Goal: Download file/media

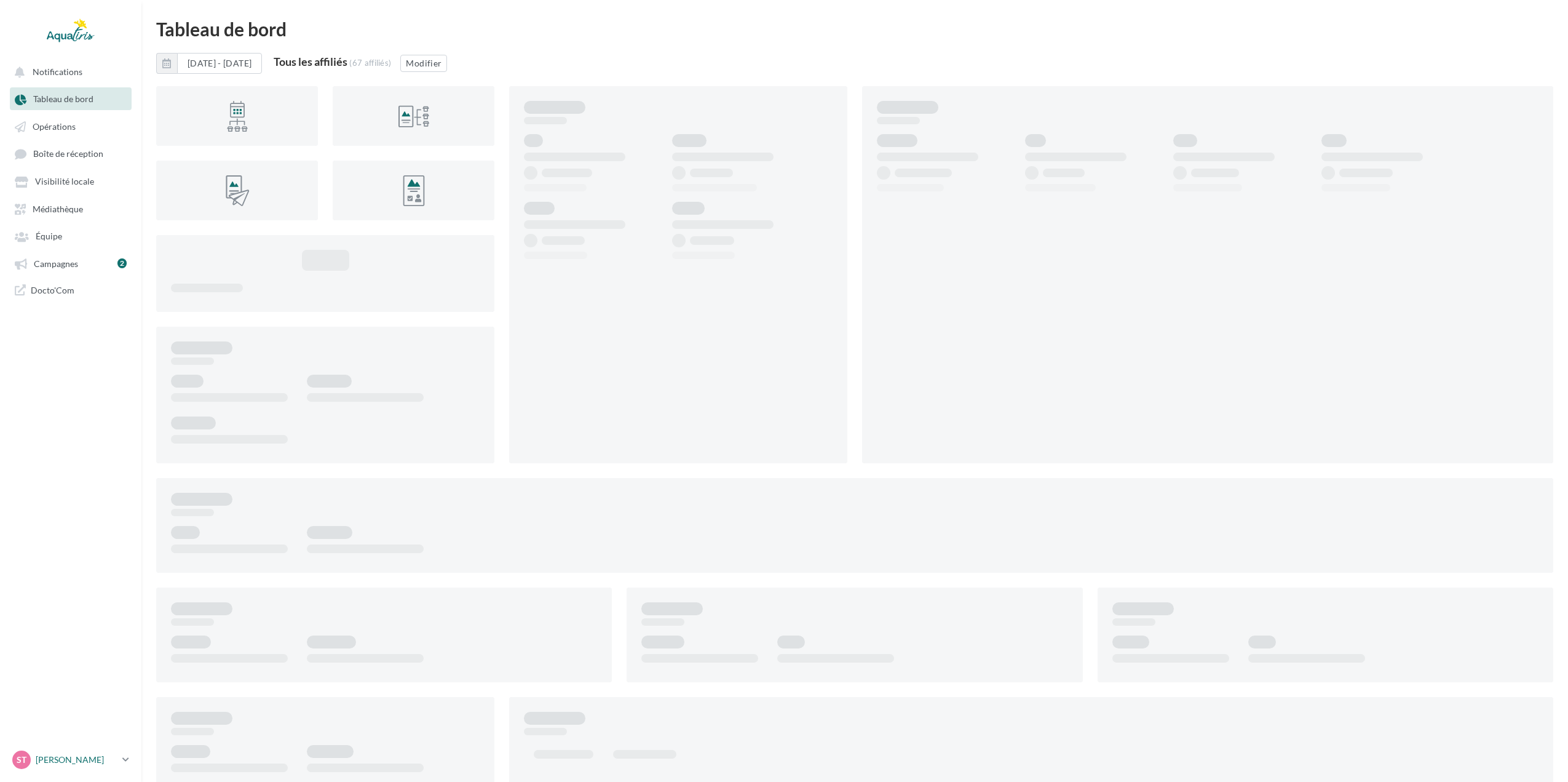
click at [60, 757] on p "[PERSON_NAME]" at bounding box center [77, 760] width 82 height 12
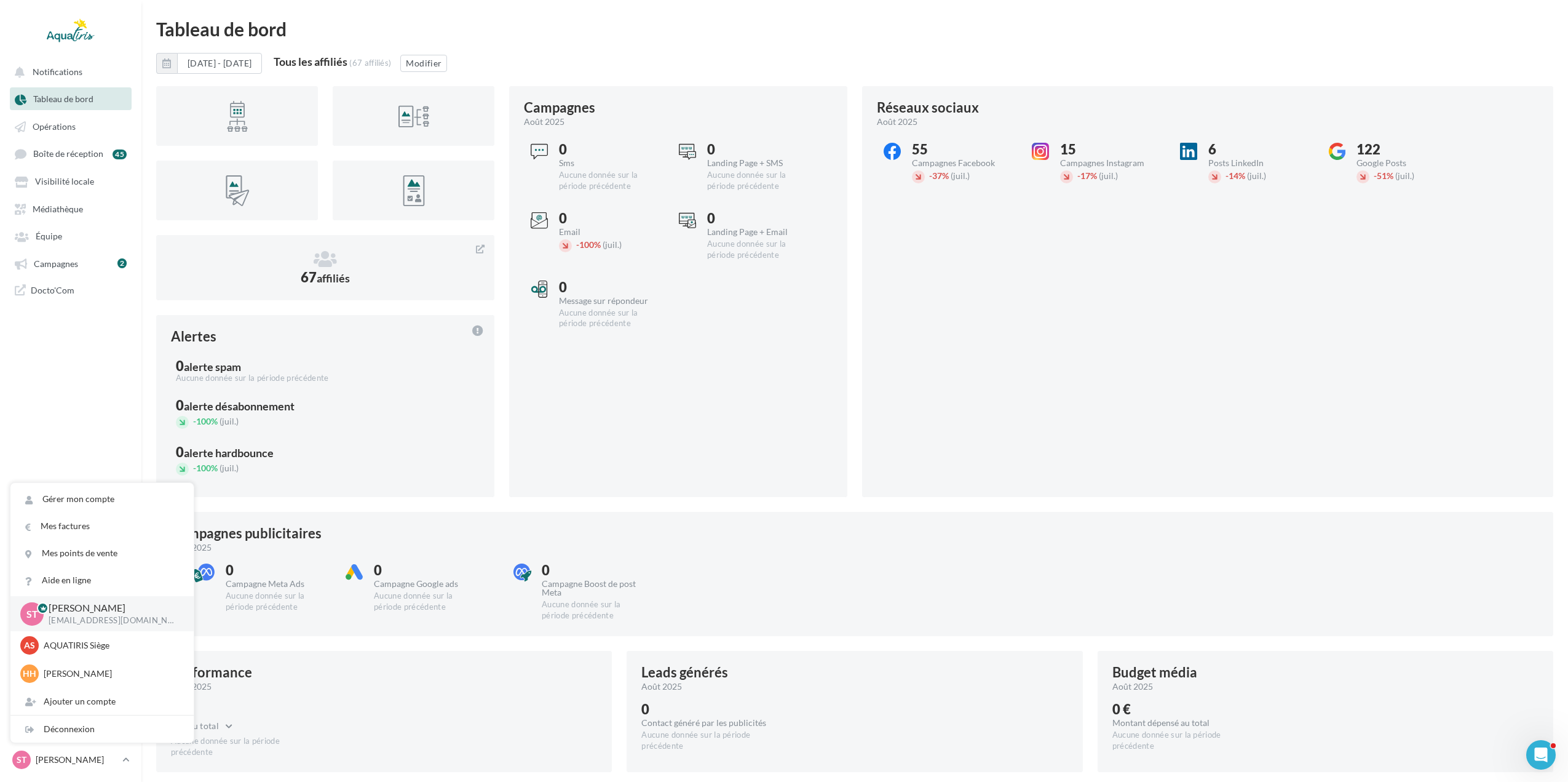
click at [55, 445] on nav "Notifications Tableau de bord Opérations Boîte de réception" at bounding box center [70, 391] width 141 height 782
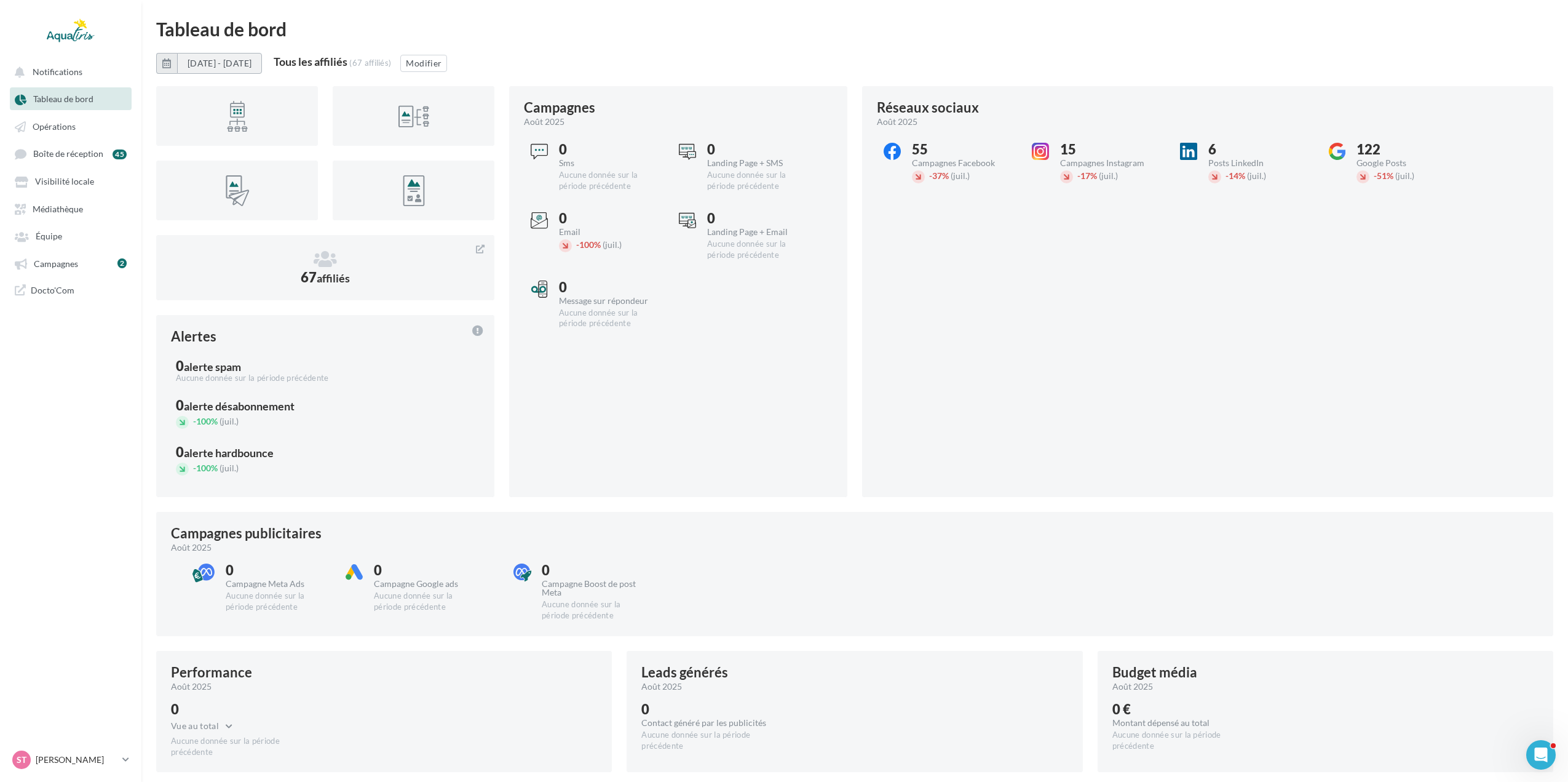
click at [252, 59] on button "[DATE] - [DATE]" at bounding box center [219, 63] width 85 height 21
click at [240, 153] on button "Juin" at bounding box center [248, 151] width 24 height 24
click at [210, 182] on button "Août" at bounding box center [216, 178] width 24 height 24
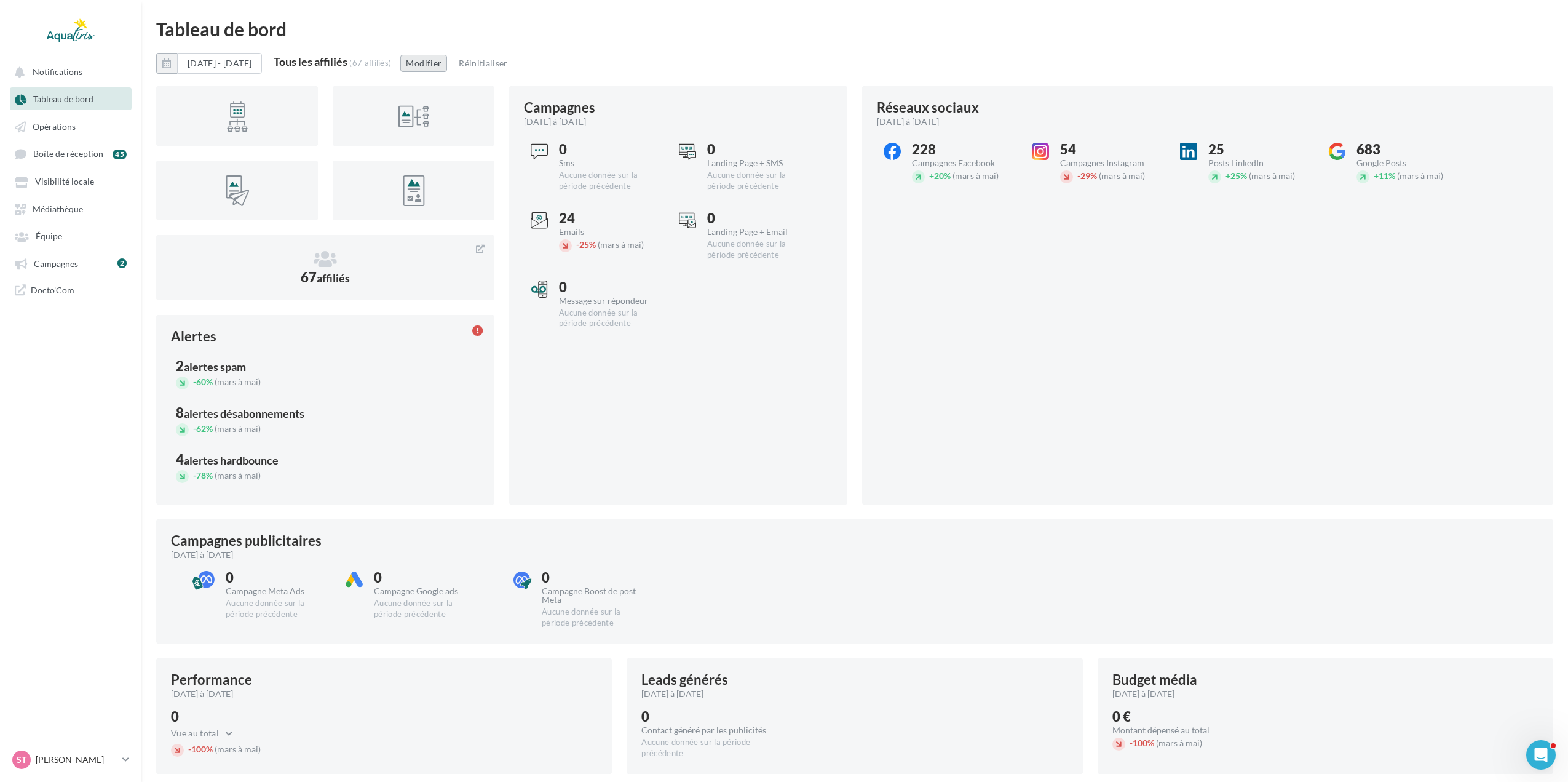
click at [445, 70] on button "Modifier" at bounding box center [424, 63] width 47 height 17
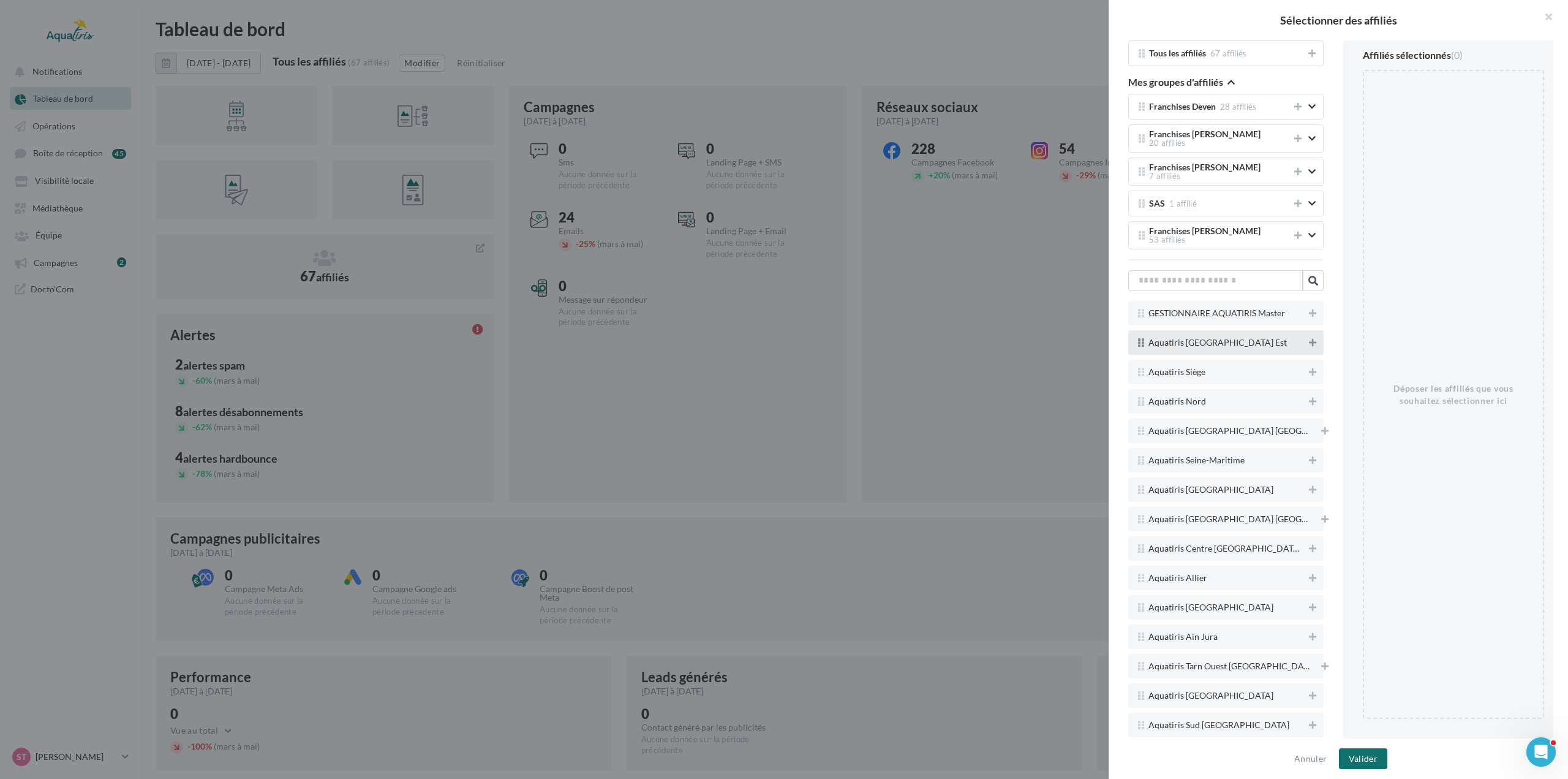
click at [1309, 339] on icon at bounding box center [1312, 342] width 7 height 9
click at [1381, 761] on button "Valider" at bounding box center [1363, 758] width 48 height 21
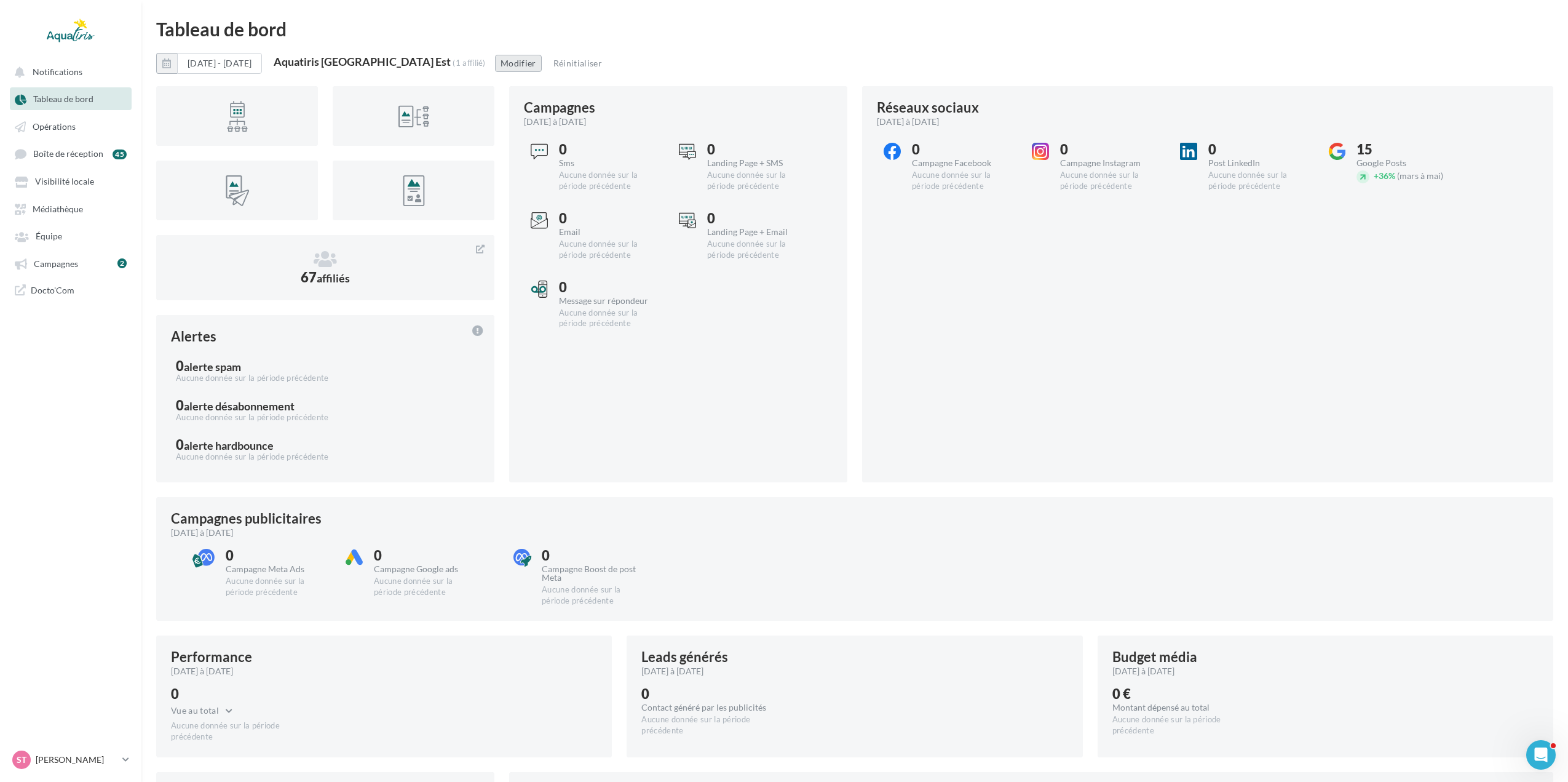
click at [511, 59] on button "Modifier" at bounding box center [519, 63] width 47 height 17
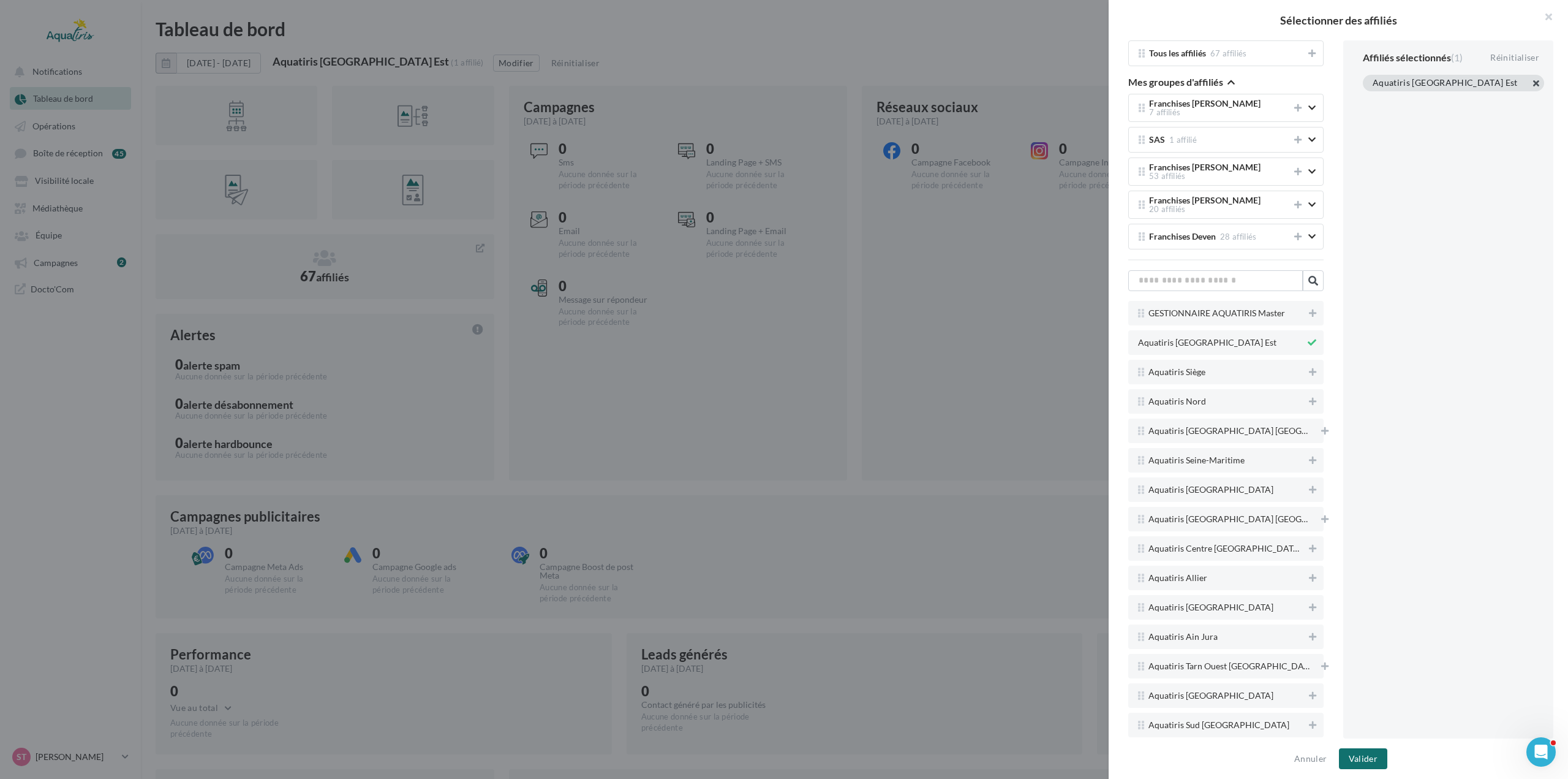
click at [1373, 98] on button "button" at bounding box center [1373, 98] width 0 height 0
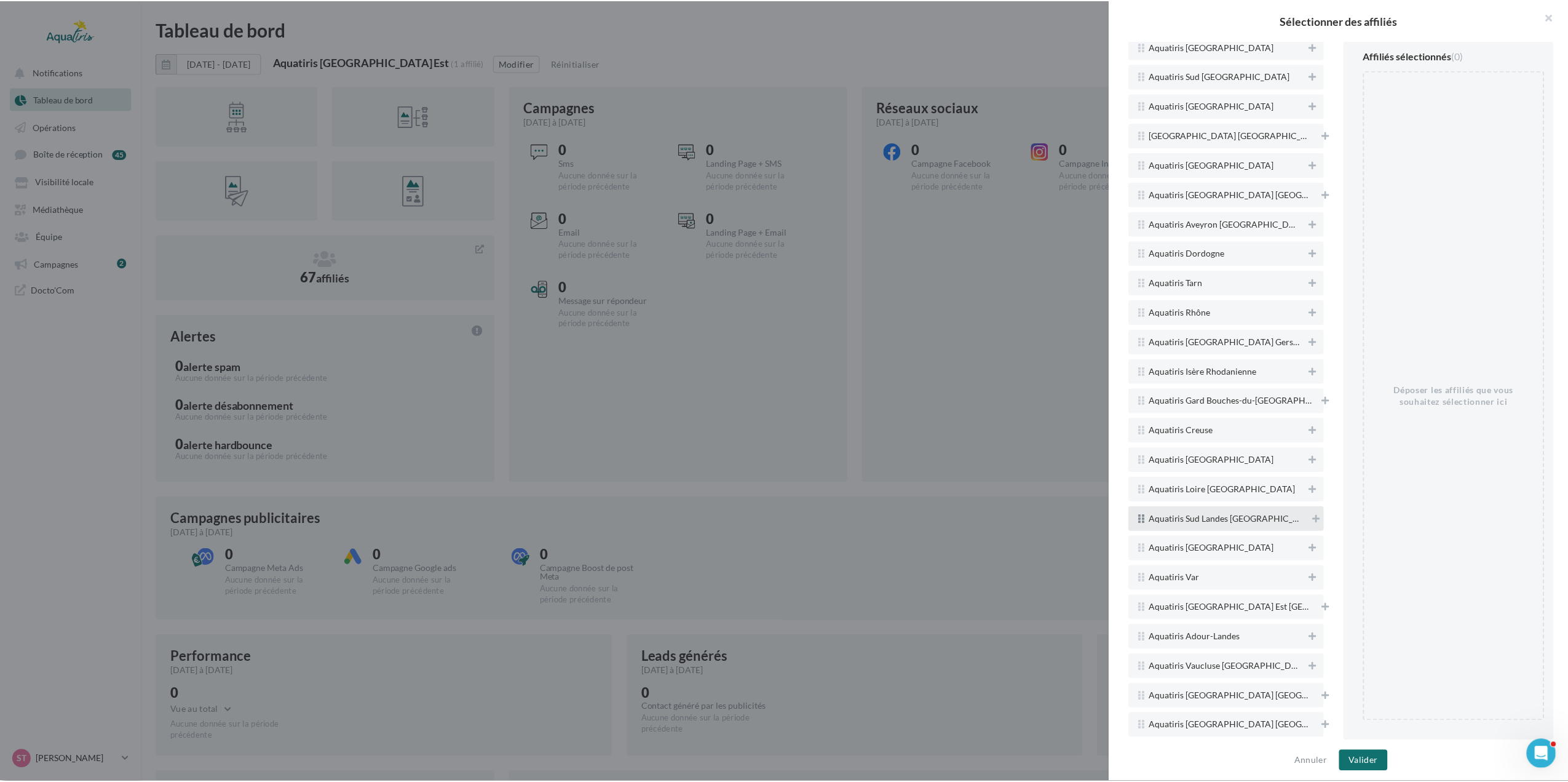
scroll to position [677, 0]
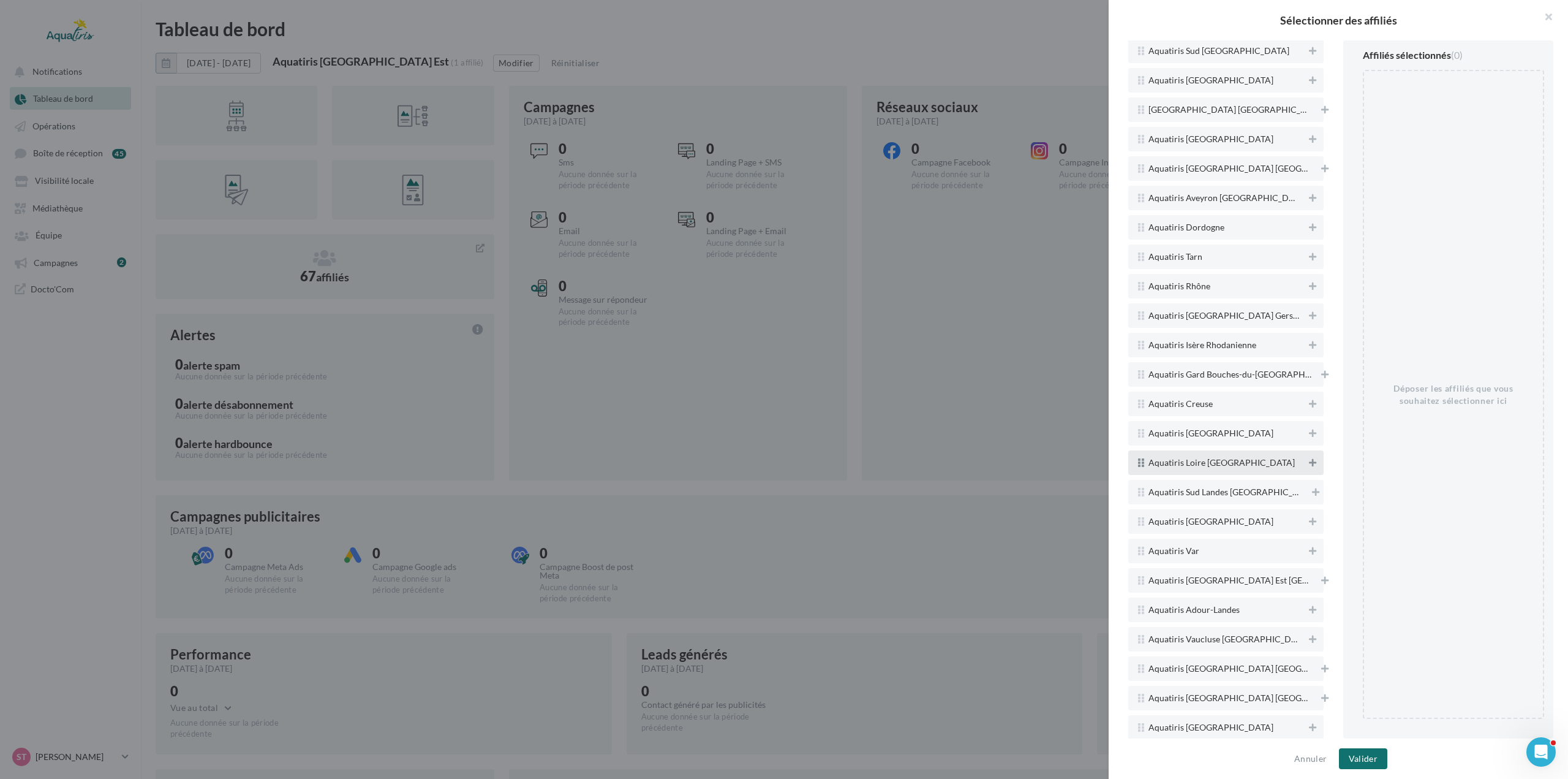
click at [1309, 458] on icon at bounding box center [1312, 462] width 7 height 9
click at [1372, 763] on button "Valider" at bounding box center [1363, 758] width 48 height 21
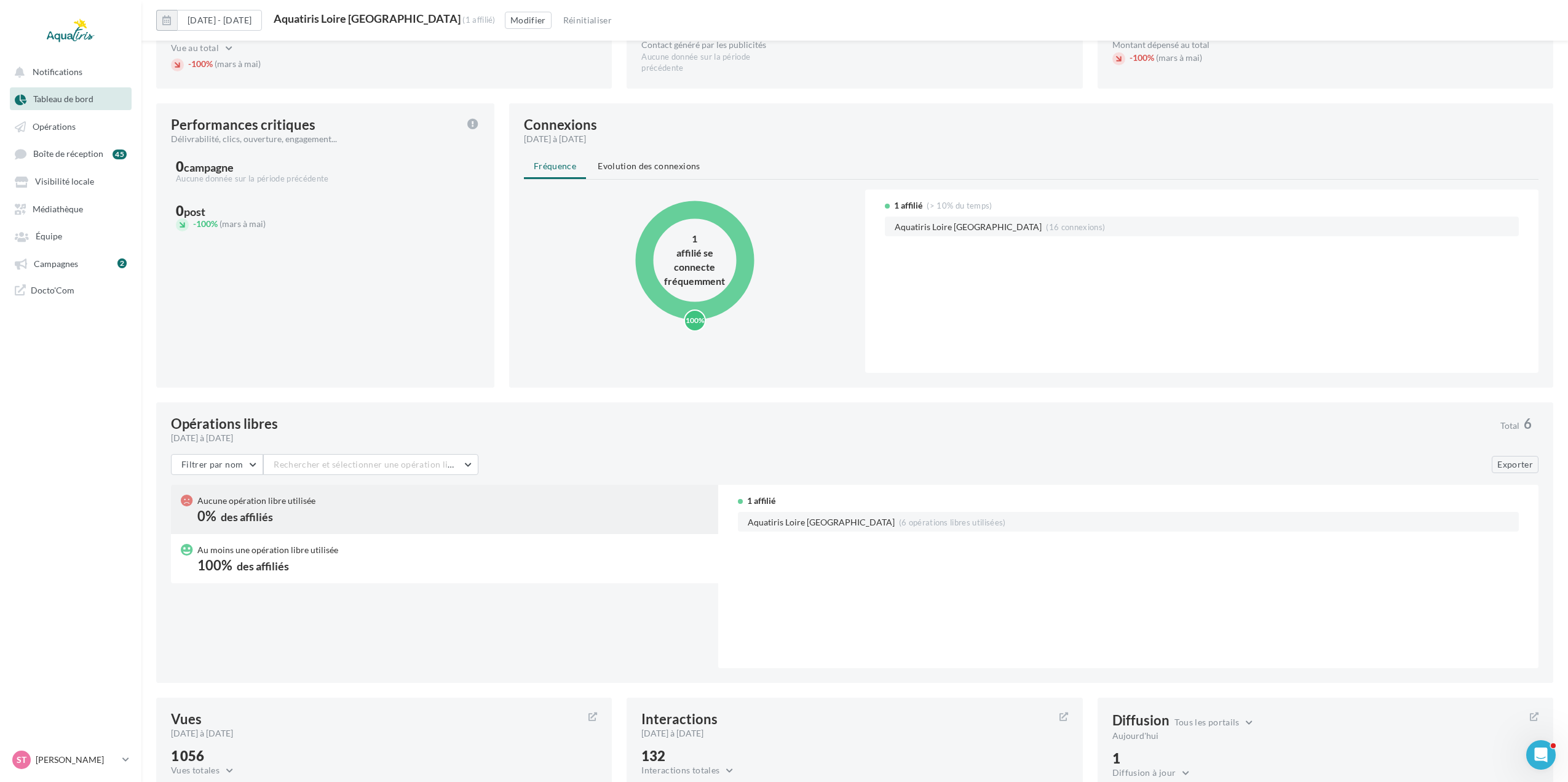
scroll to position [919, 0]
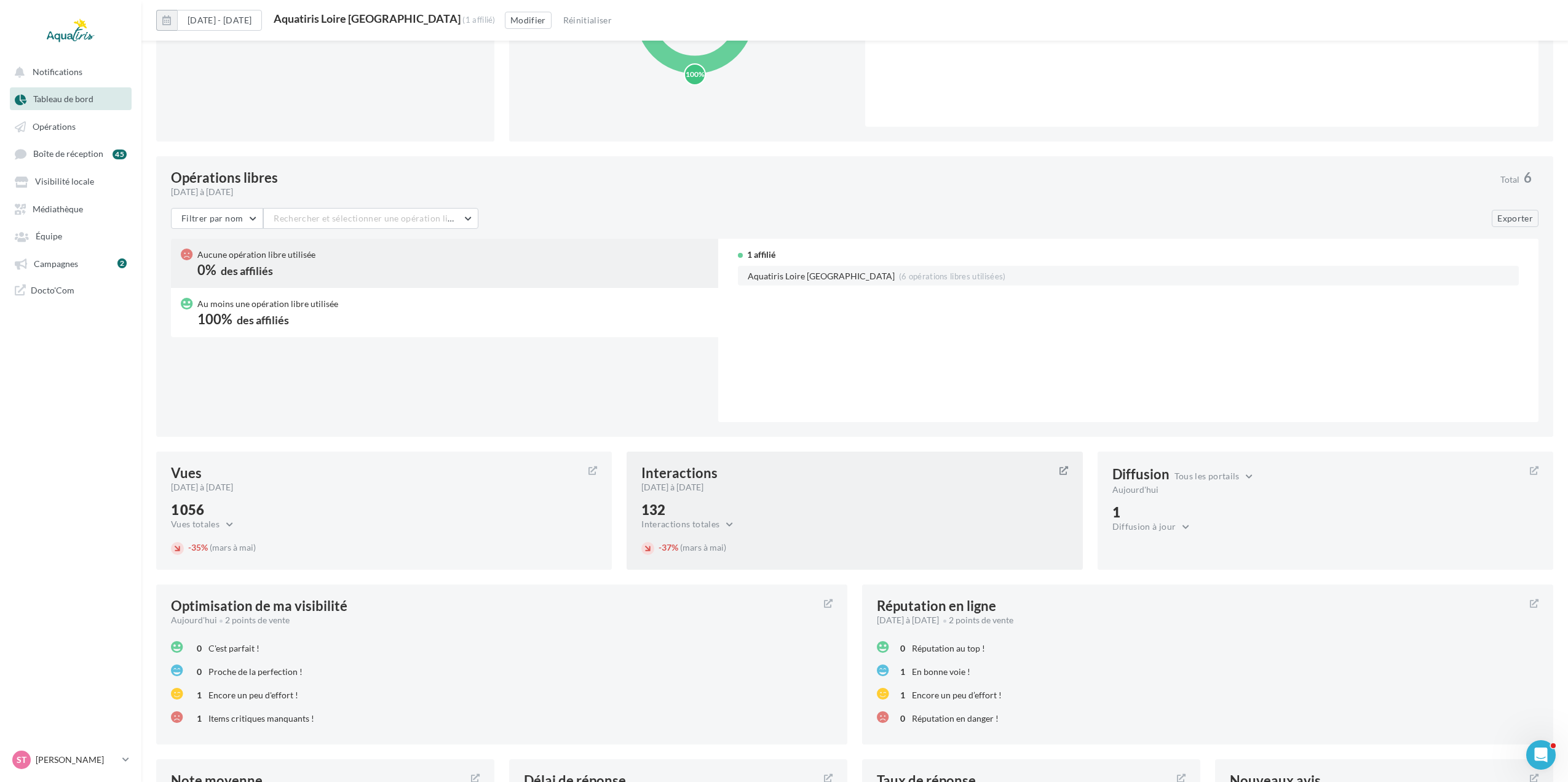
click at [1064, 472] on icon at bounding box center [1064, 470] width 9 height 9
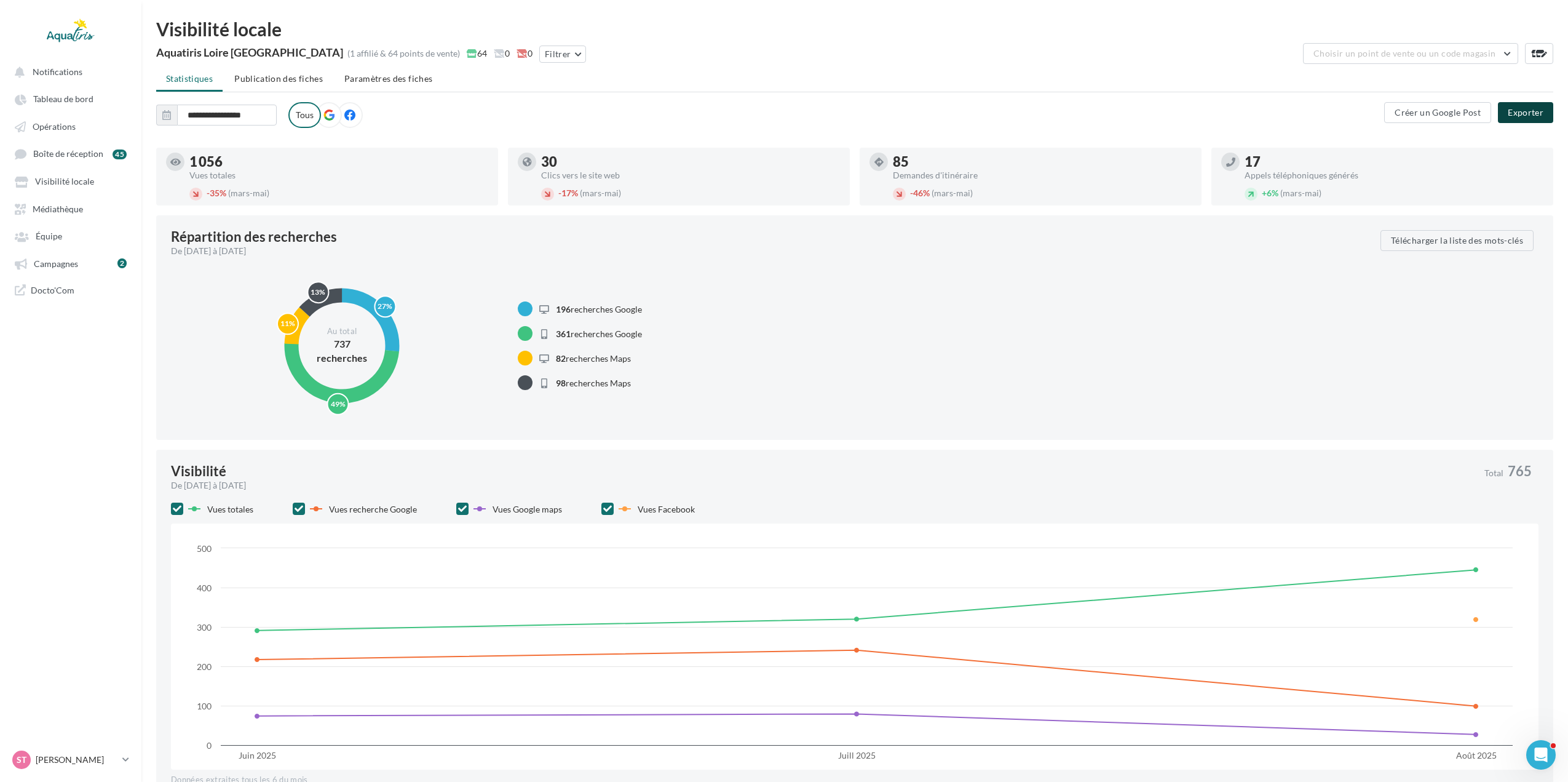
click at [1520, 117] on button "Exporter" at bounding box center [1525, 112] width 55 height 21
click at [59, 93] on link "Tableau de bord" at bounding box center [70, 98] width 127 height 22
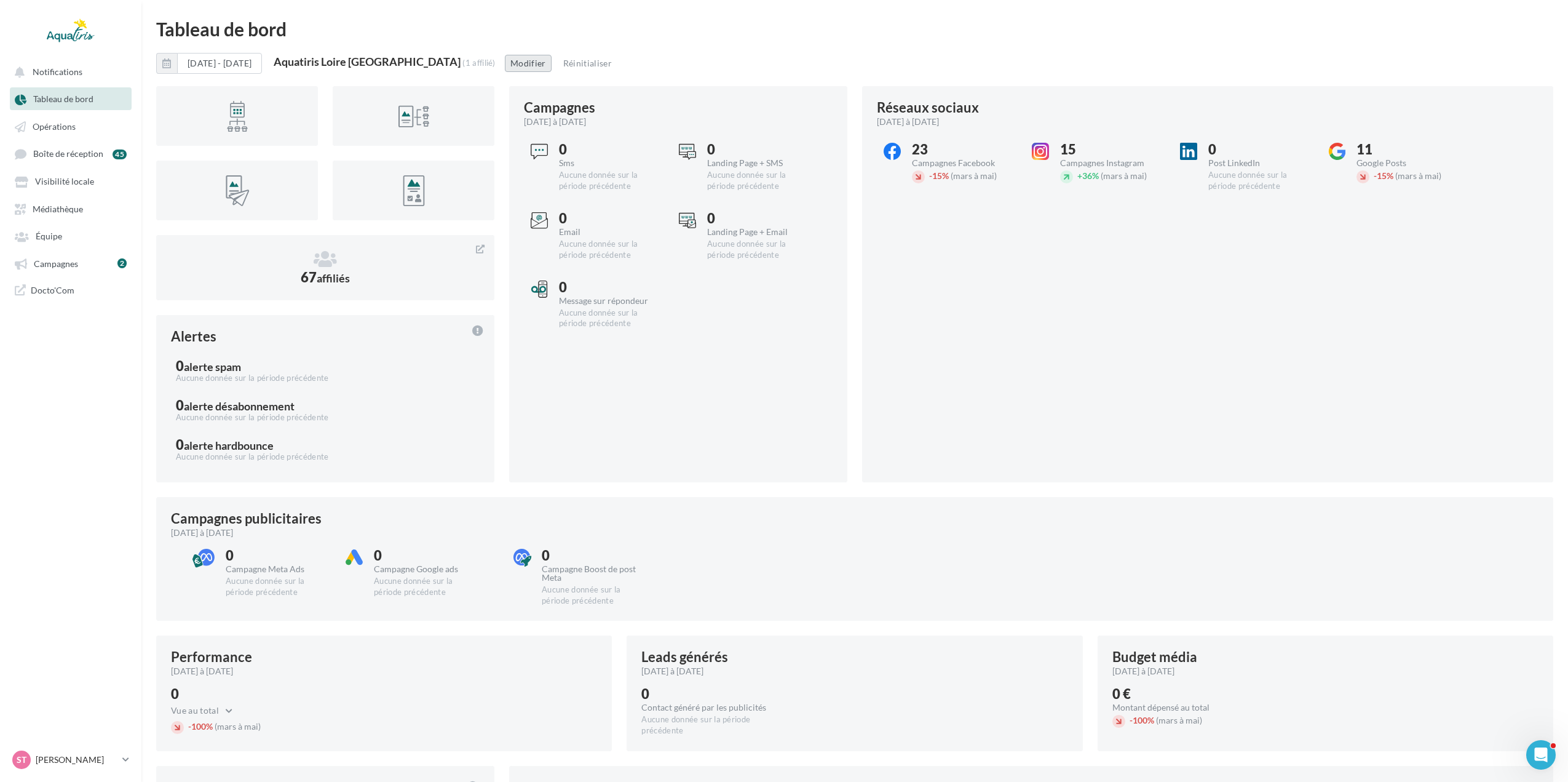
click at [522, 59] on button "Modifier" at bounding box center [528, 63] width 47 height 17
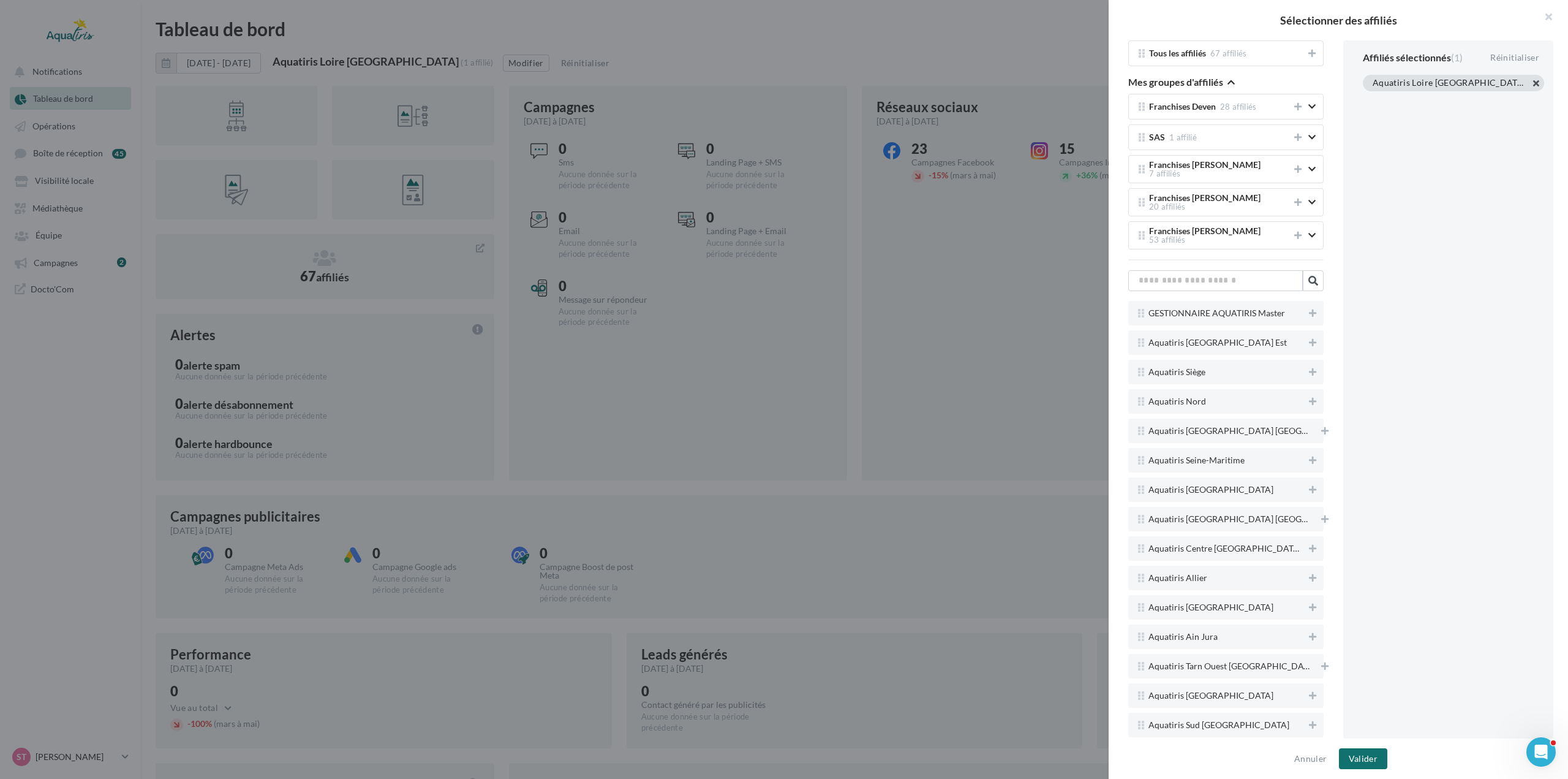
click at [1373, 98] on button "button" at bounding box center [1373, 98] width 0 height 0
click at [1344, 765] on button "Valider" at bounding box center [1363, 758] width 48 height 21
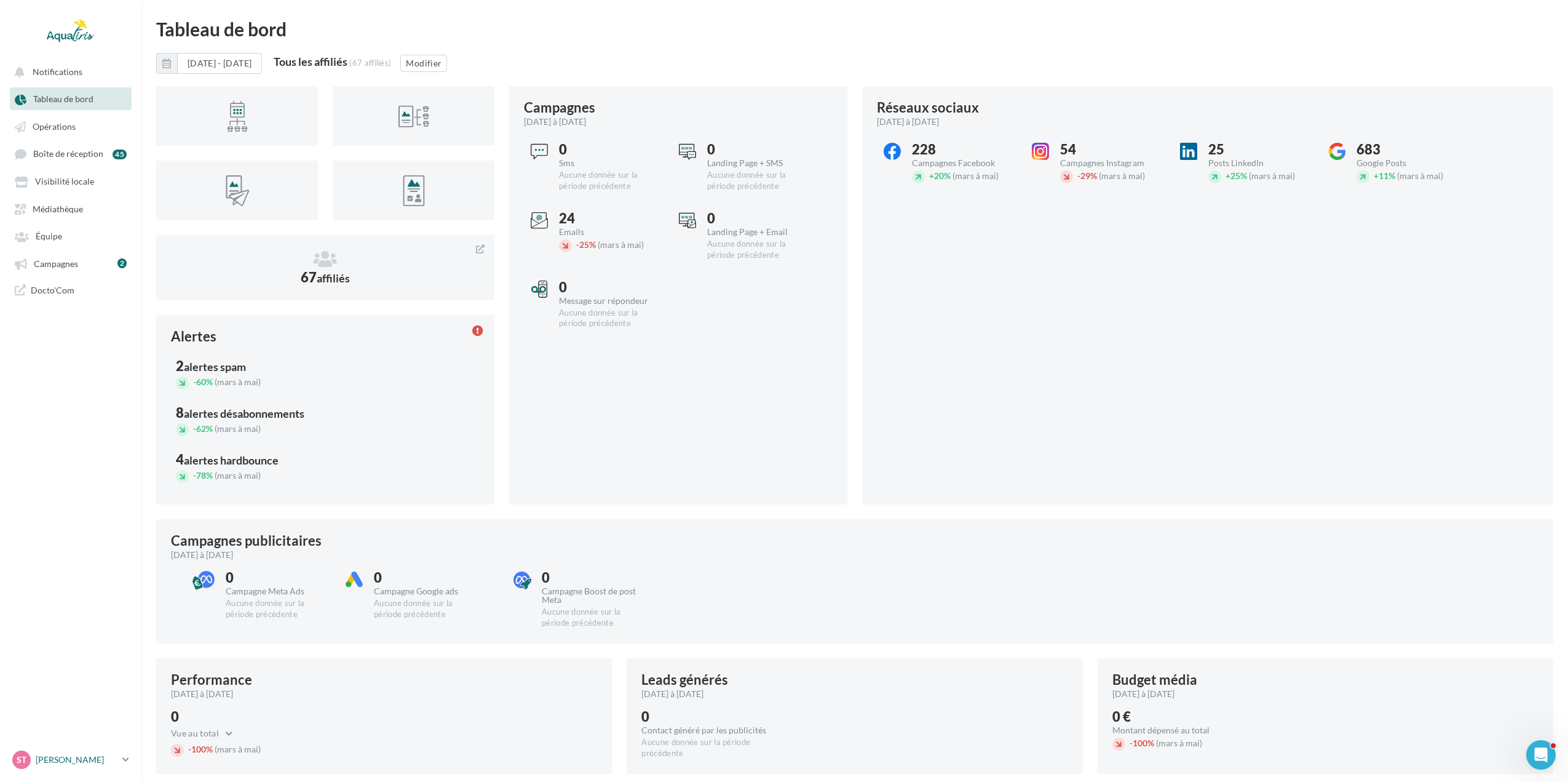
click at [68, 766] on div "ST Steeve Tessier steeve.tessier@aquatiris.fr" at bounding box center [65, 760] width 105 height 19
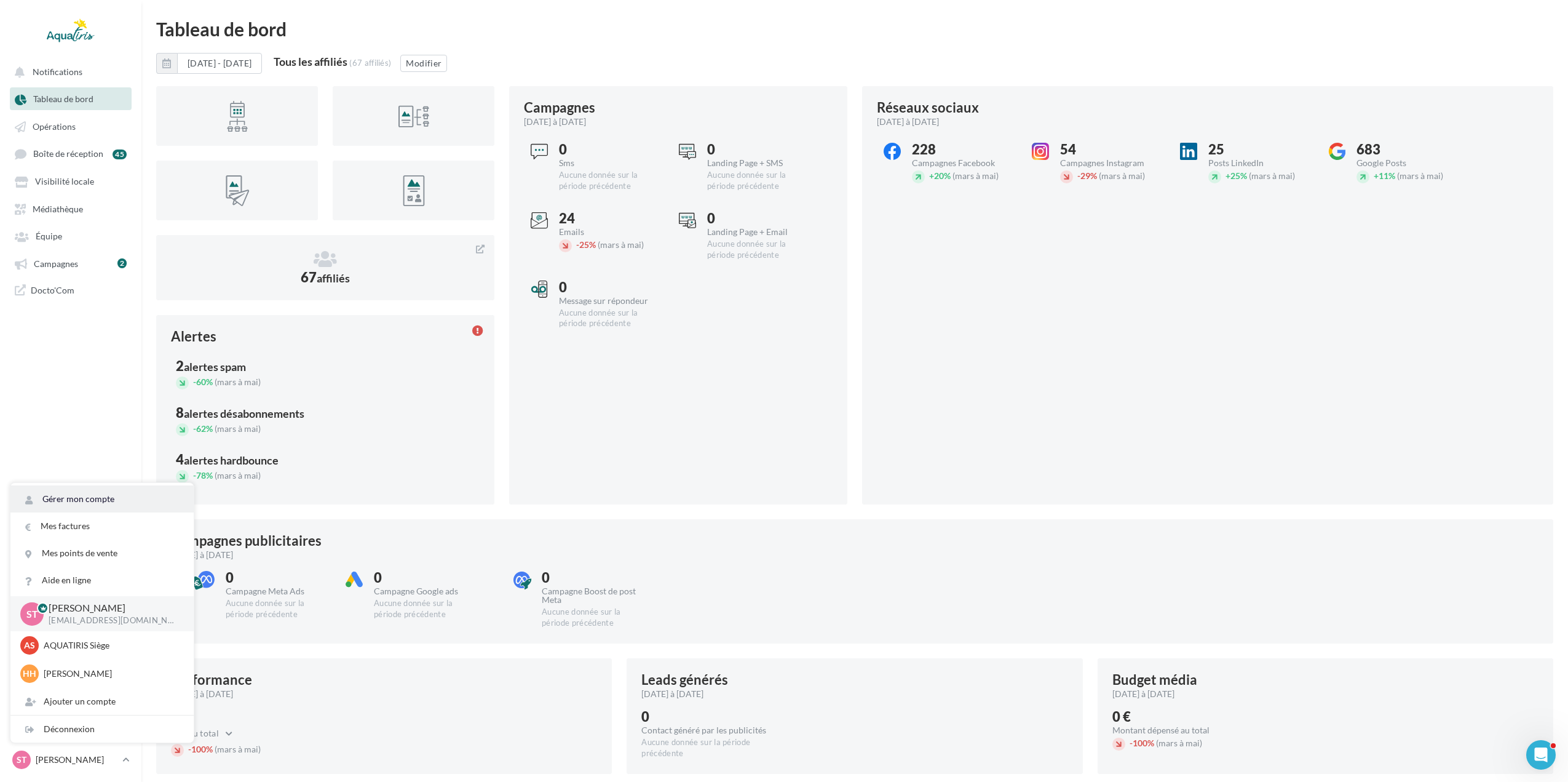
click at [77, 499] on link "Gérer mon compte" at bounding box center [102, 498] width 184 height 27
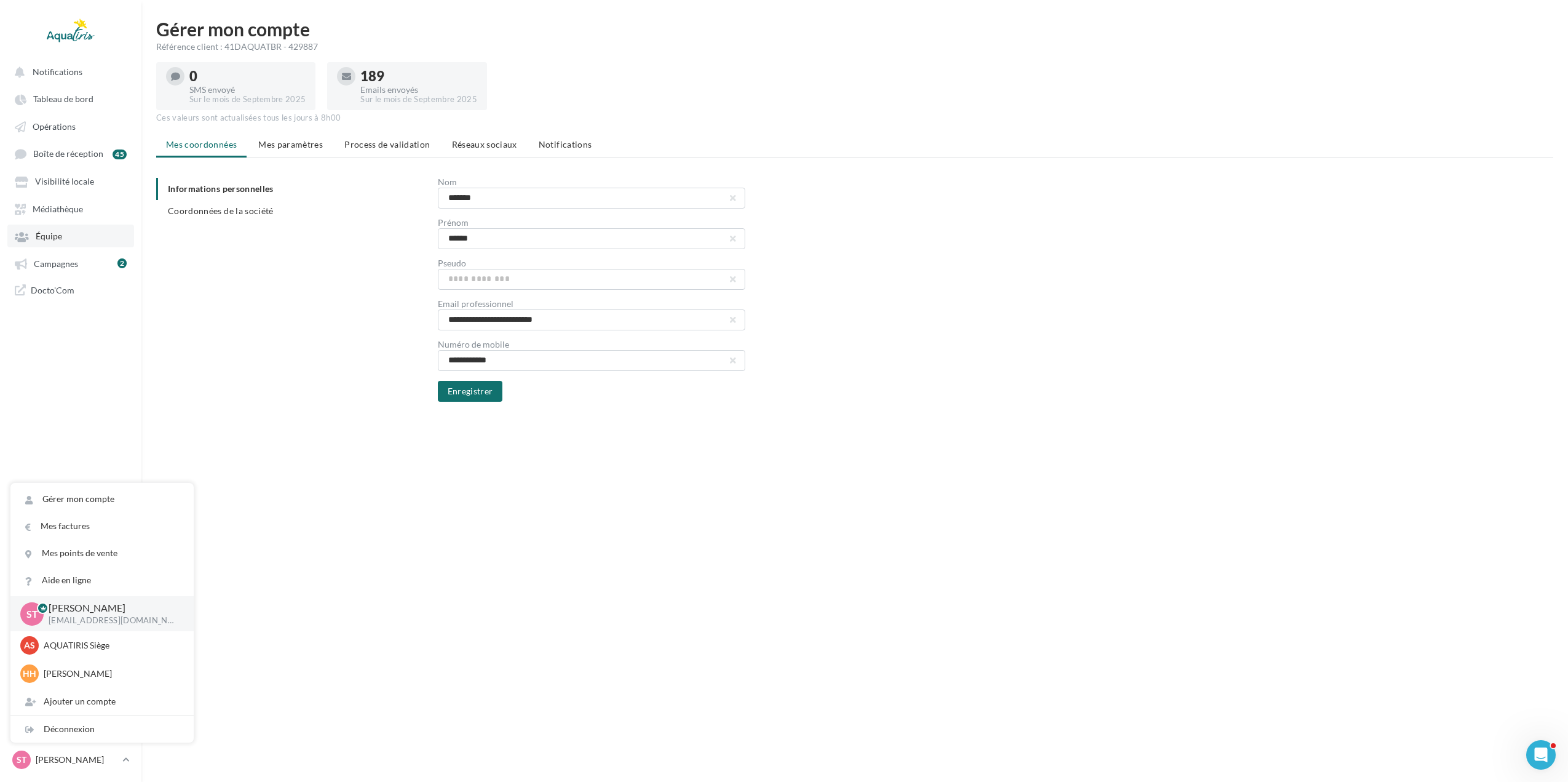
click at [59, 236] on span "Équipe" at bounding box center [49, 236] width 27 height 10
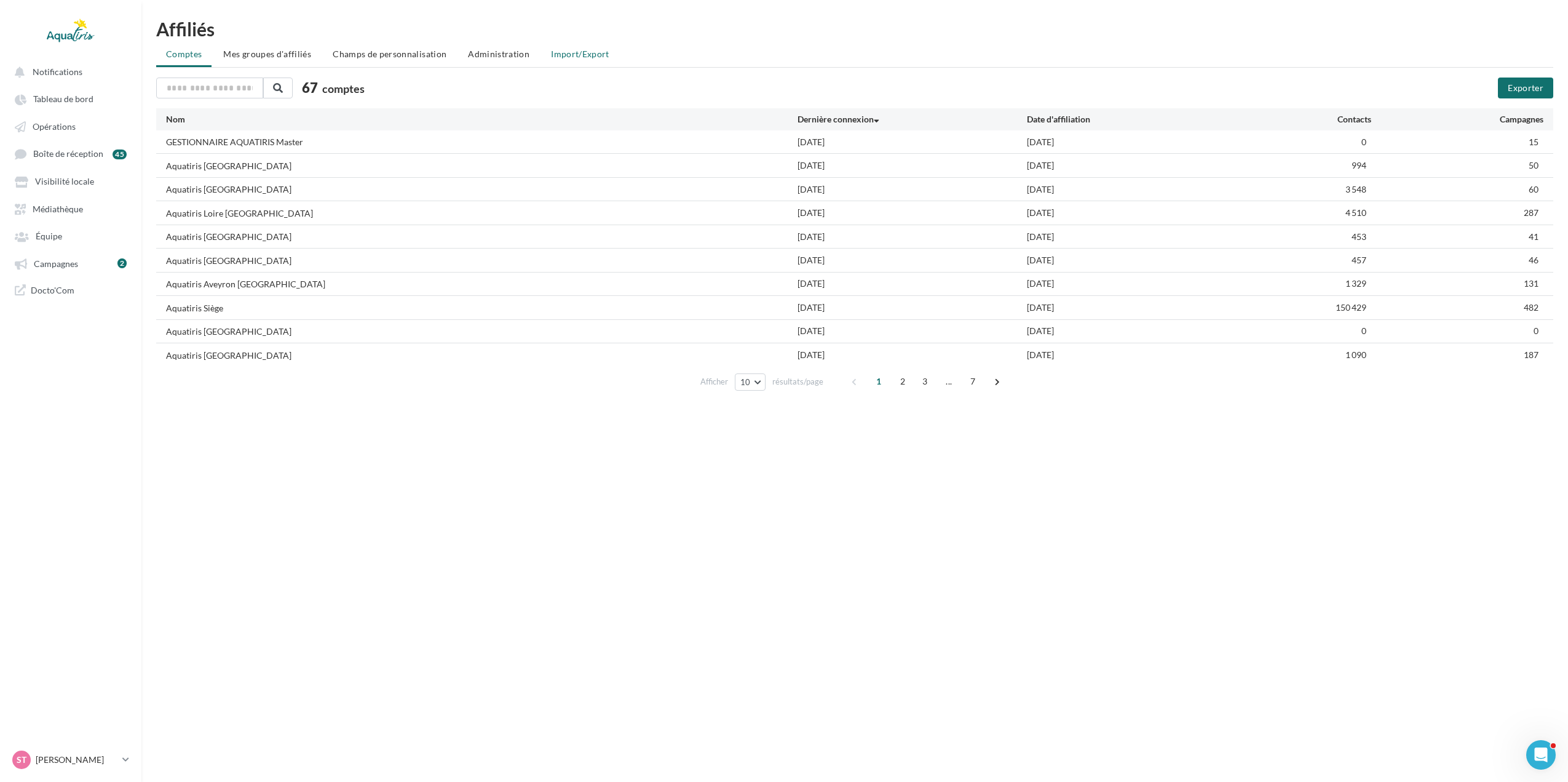
click at [551, 55] on span "Import/Export" at bounding box center [580, 53] width 59 height 10
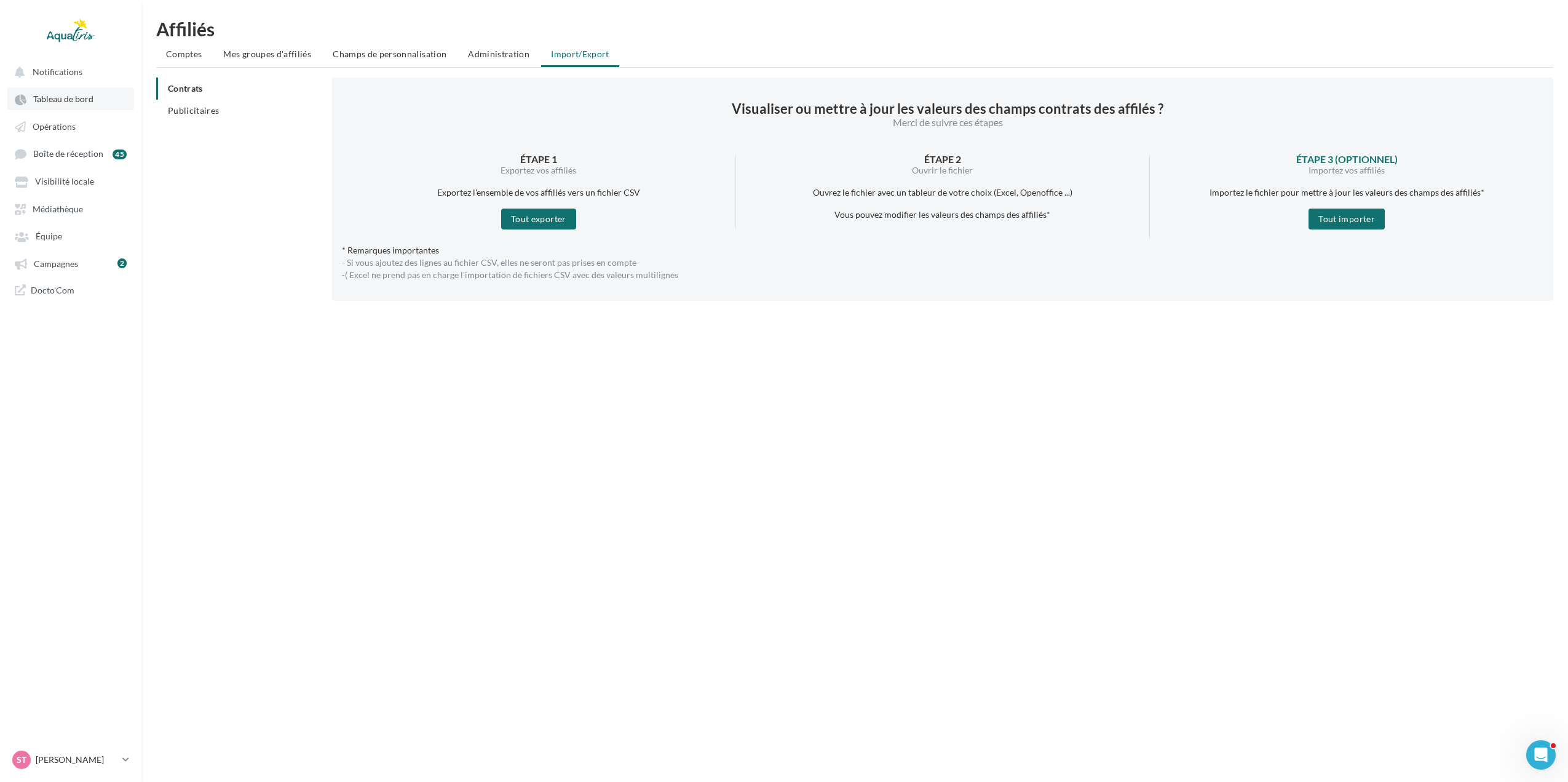
click at [76, 102] on span "Tableau de bord" at bounding box center [63, 98] width 60 height 10
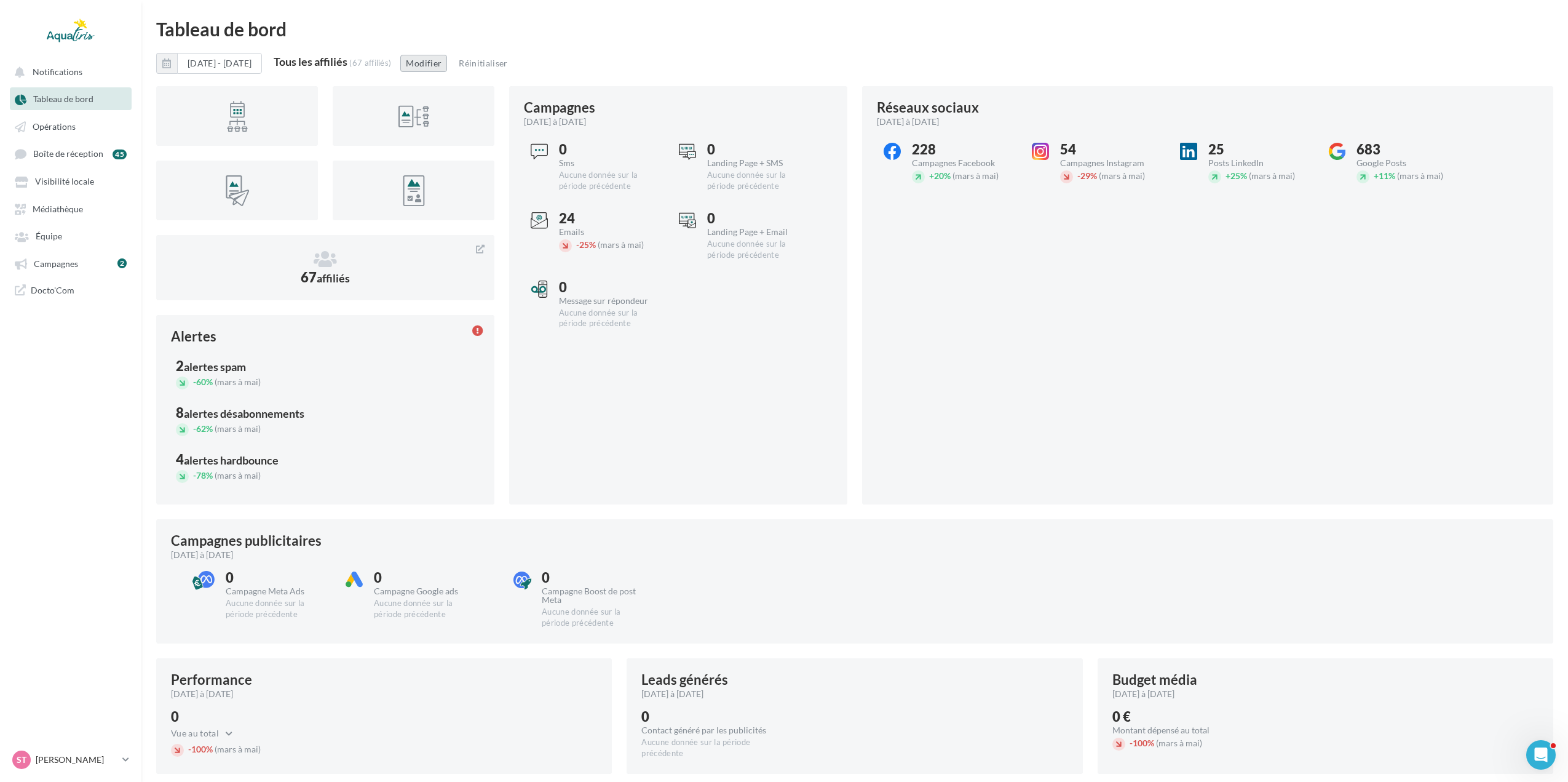
click at [447, 65] on button "Modifier" at bounding box center [424, 63] width 47 height 17
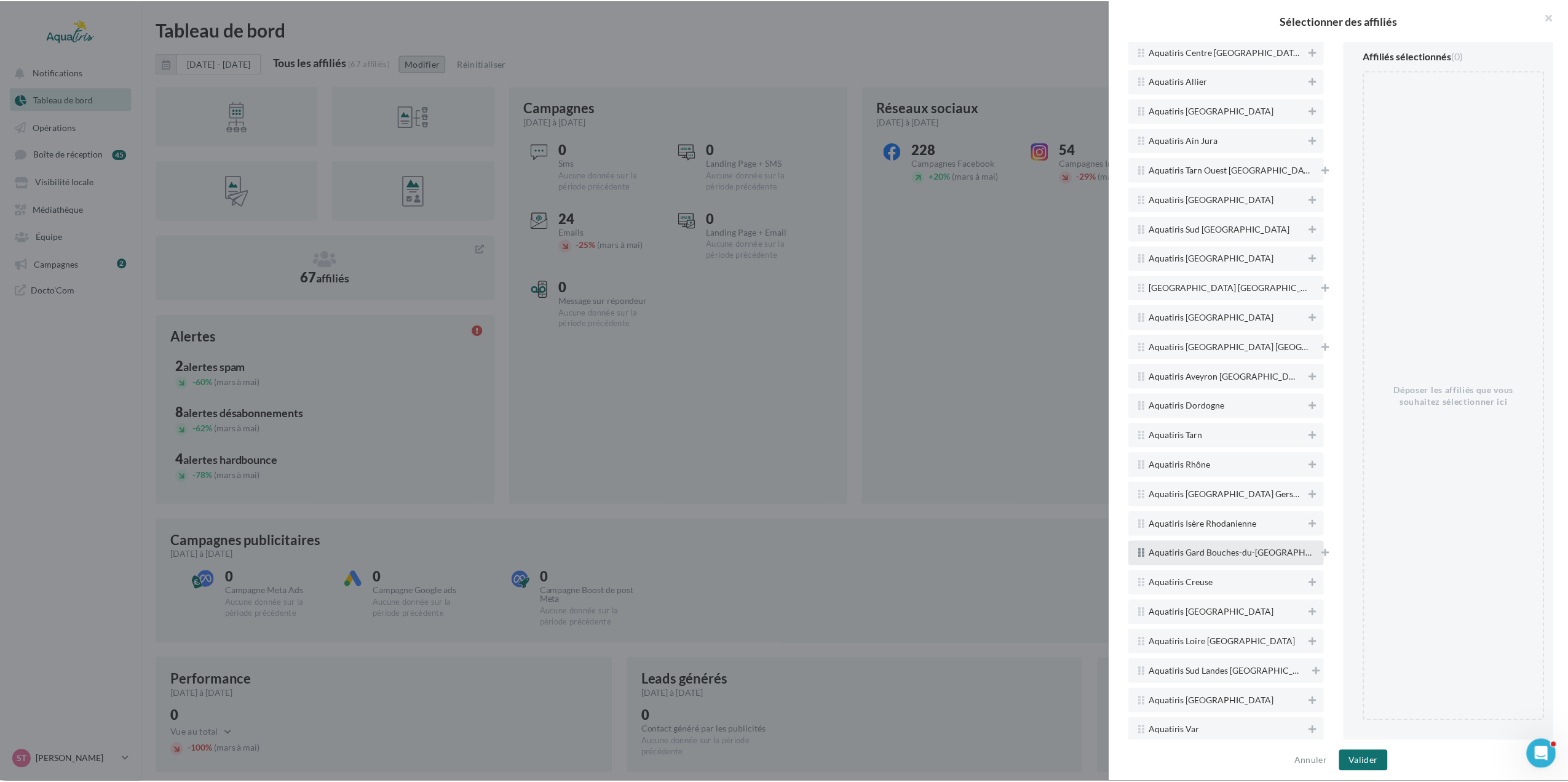
scroll to position [554, 0]
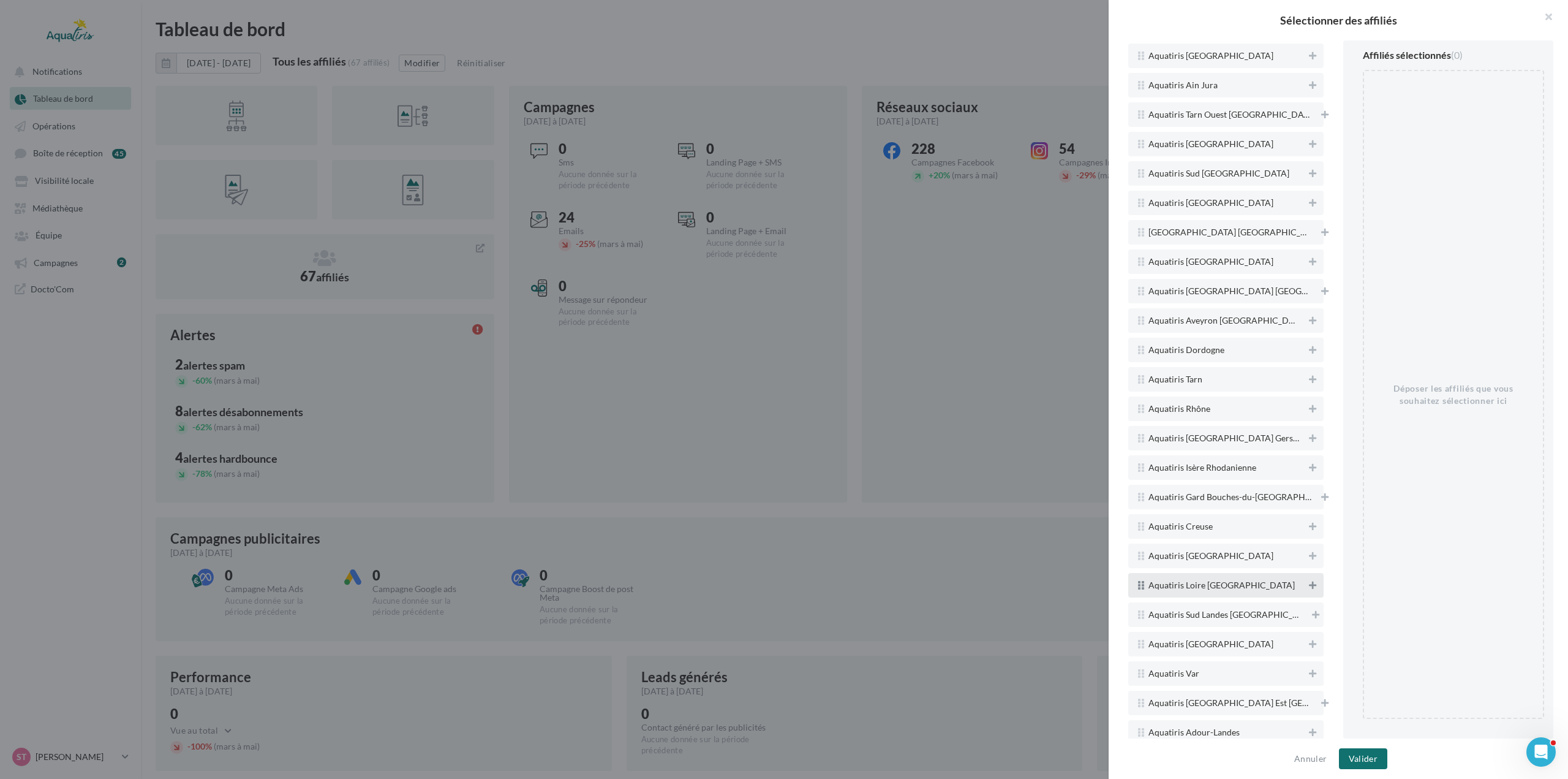
click at [1309, 581] on icon at bounding box center [1312, 584] width 7 height 9
click at [1362, 751] on button "Valider" at bounding box center [1363, 758] width 48 height 21
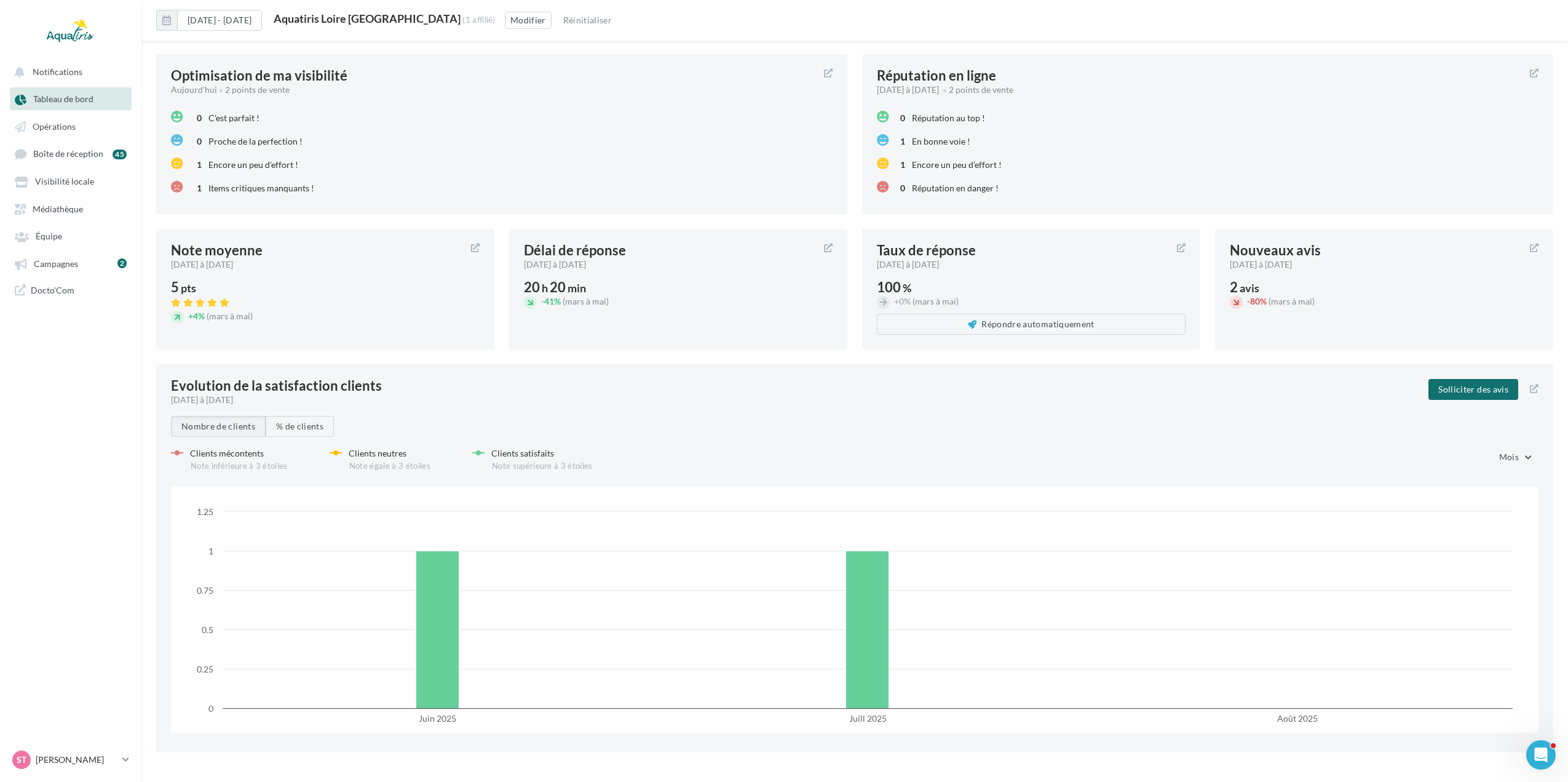
scroll to position [1411, 0]
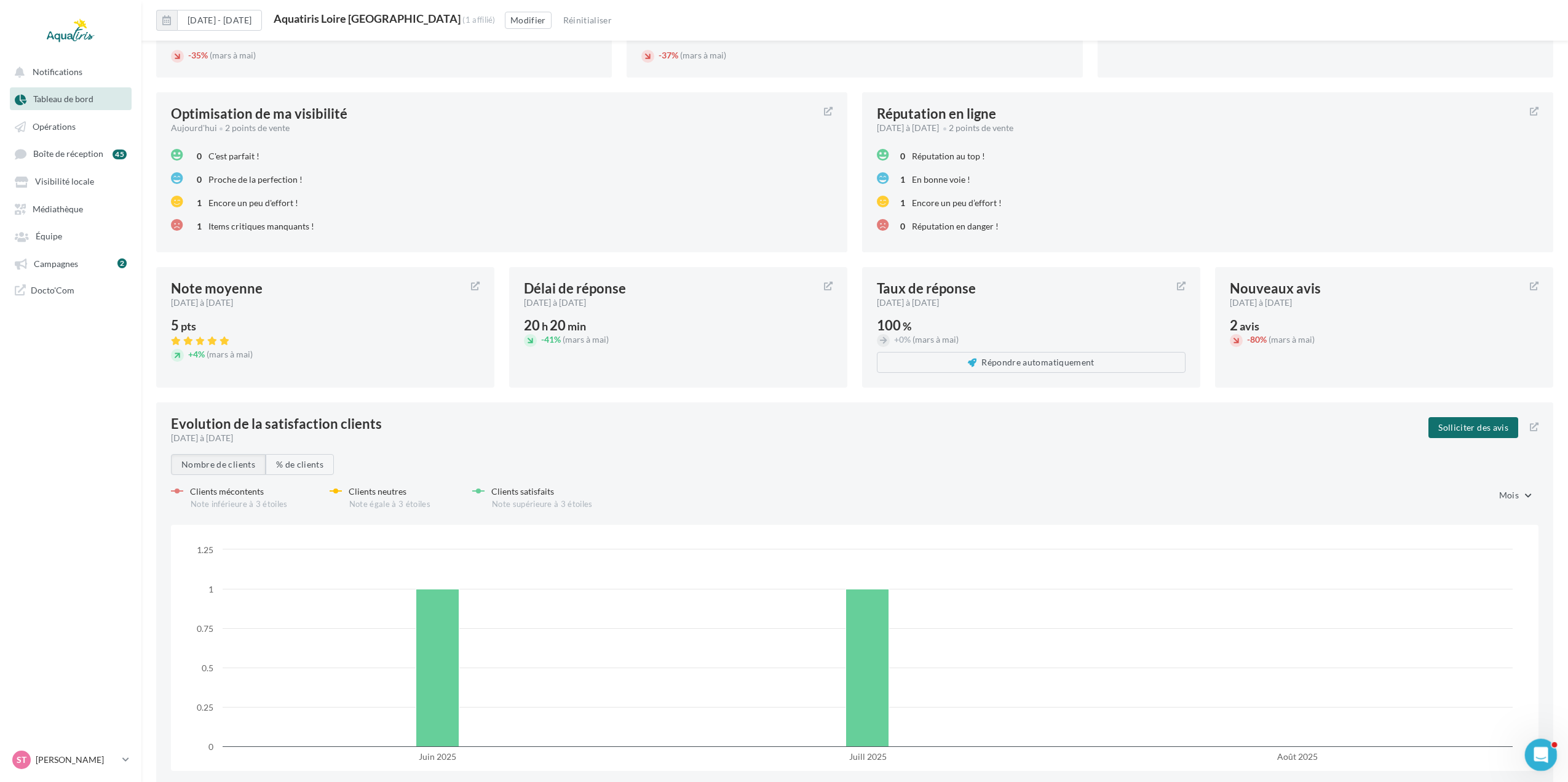
click at [1534, 758] on icon "Ouvrir le Messenger Intercom" at bounding box center [1539, 753] width 20 height 20
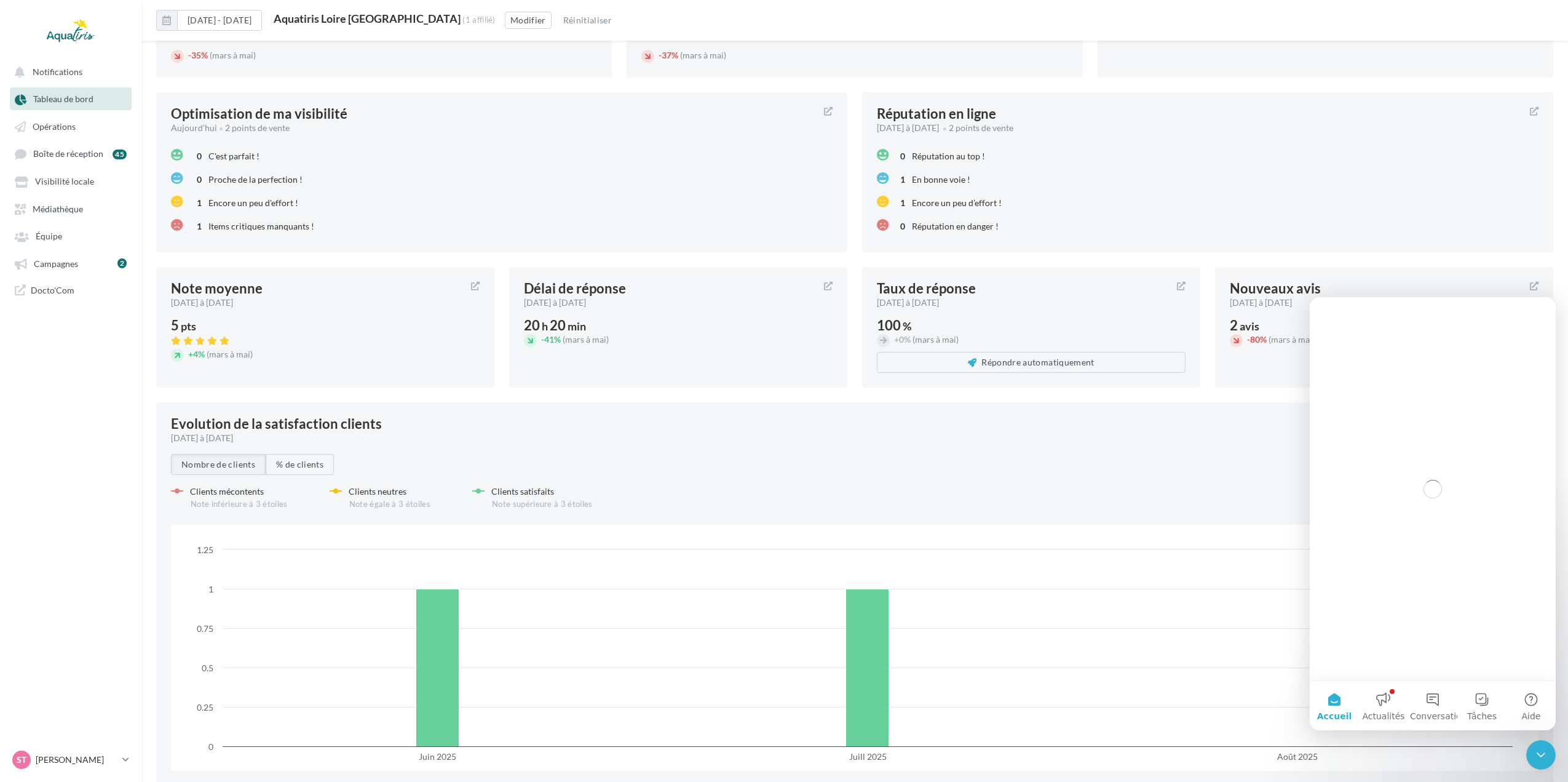
scroll to position [0, 0]
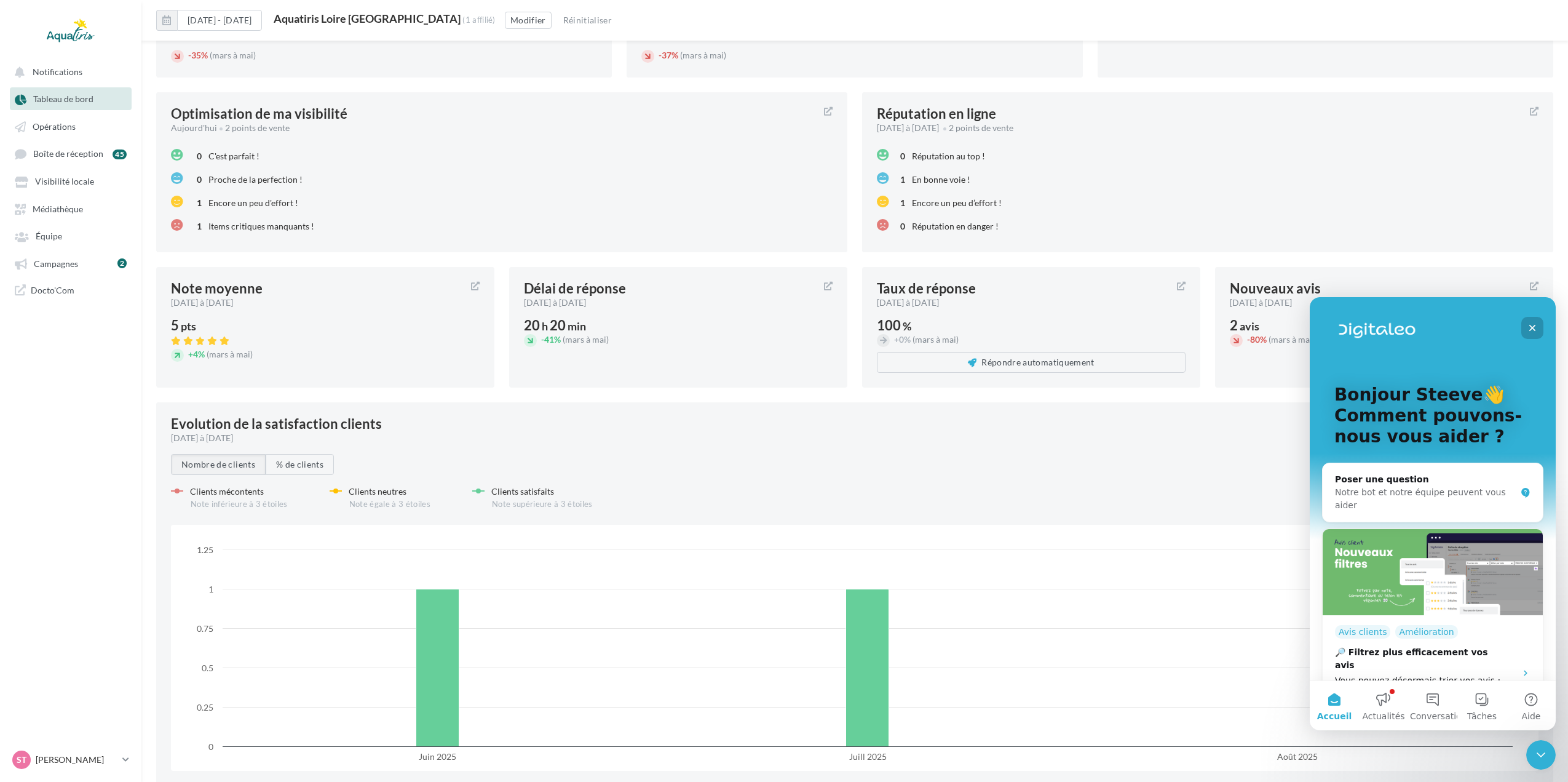
click at [1538, 323] on div "Fermer" at bounding box center [1532, 328] width 22 height 22
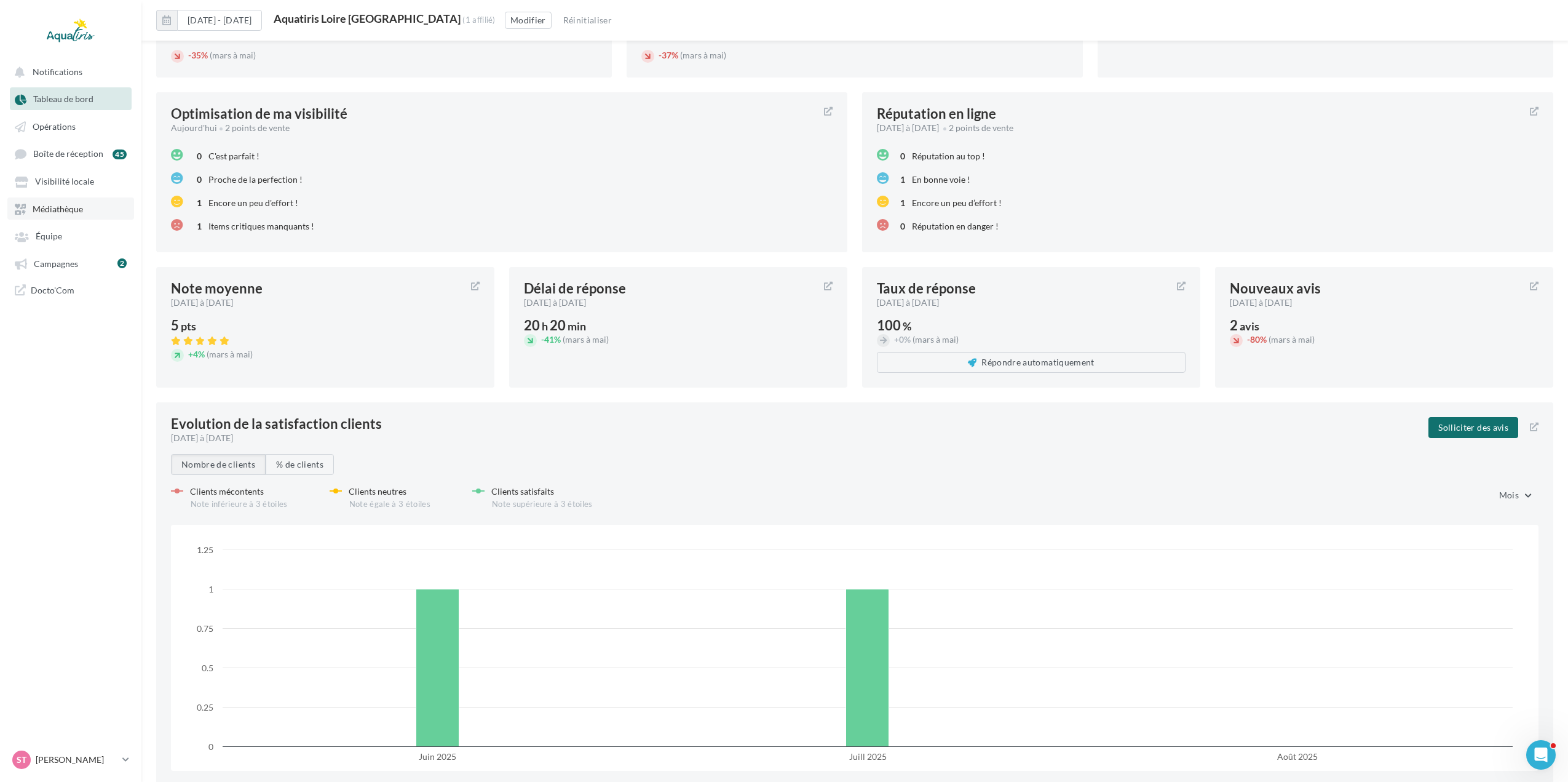
click at [63, 204] on span "Médiathèque" at bounding box center [58, 209] width 51 height 10
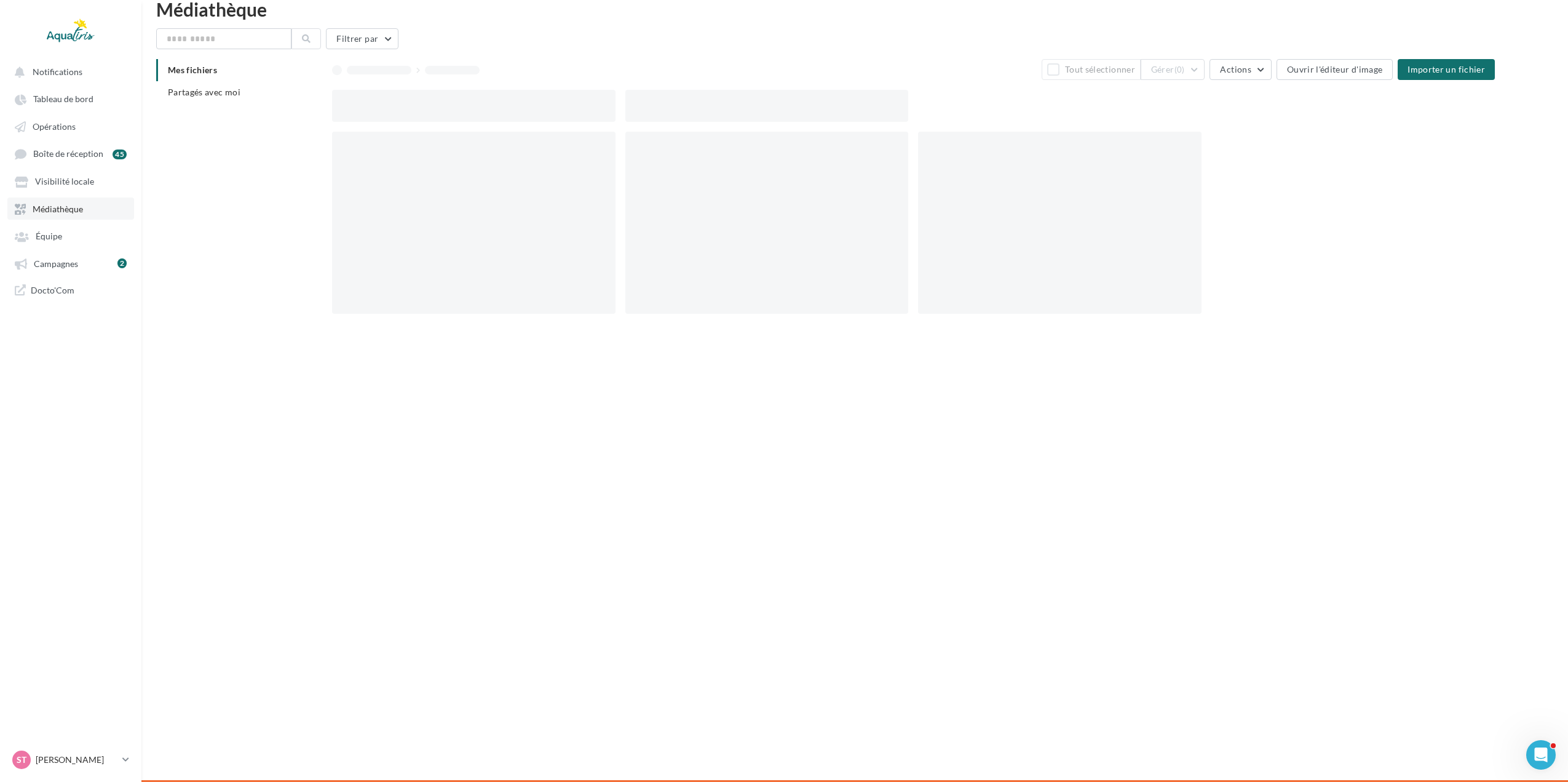
scroll to position [20, 0]
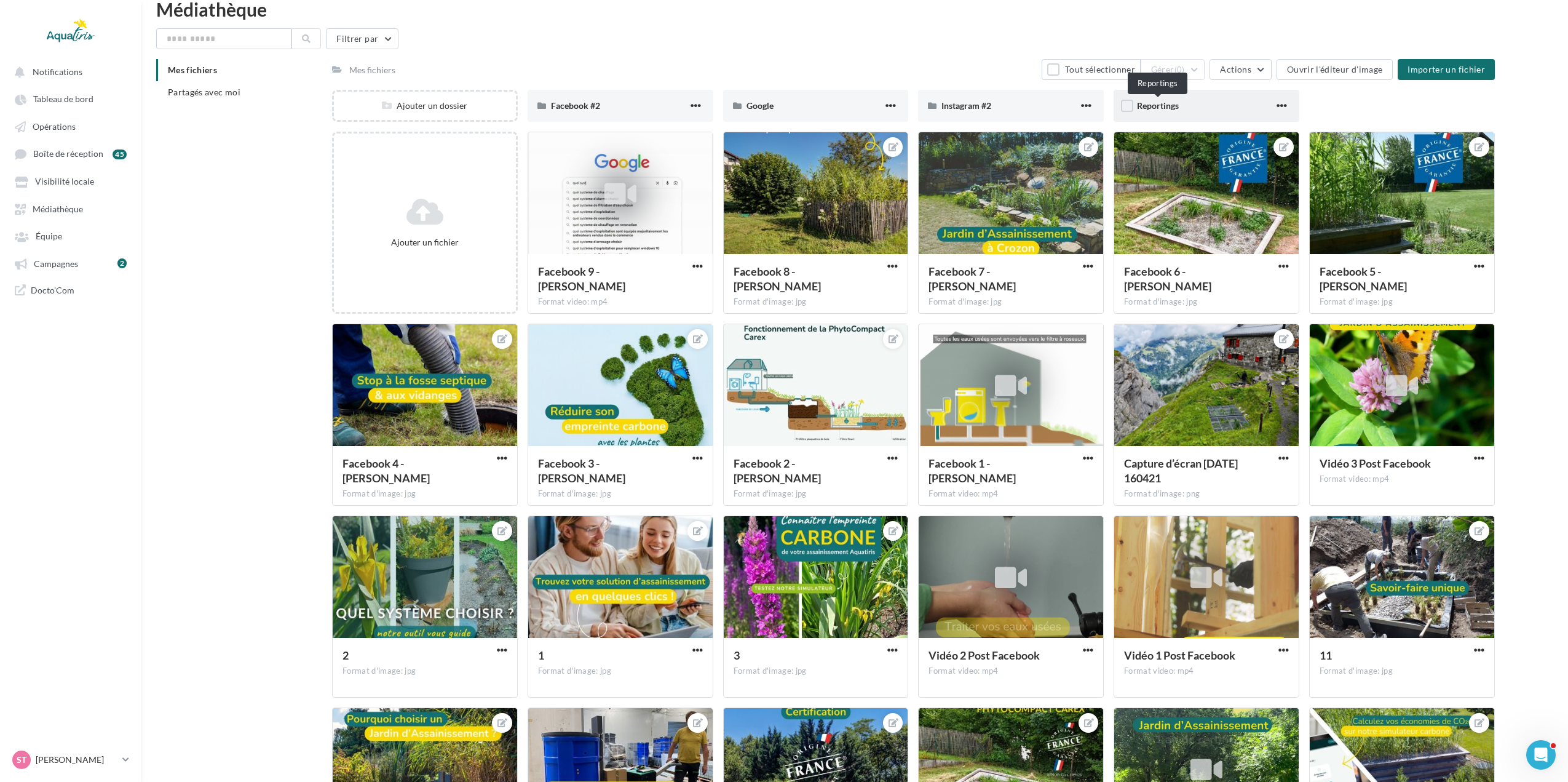
click at [1139, 102] on span "Reportings" at bounding box center [1158, 105] width 42 height 10
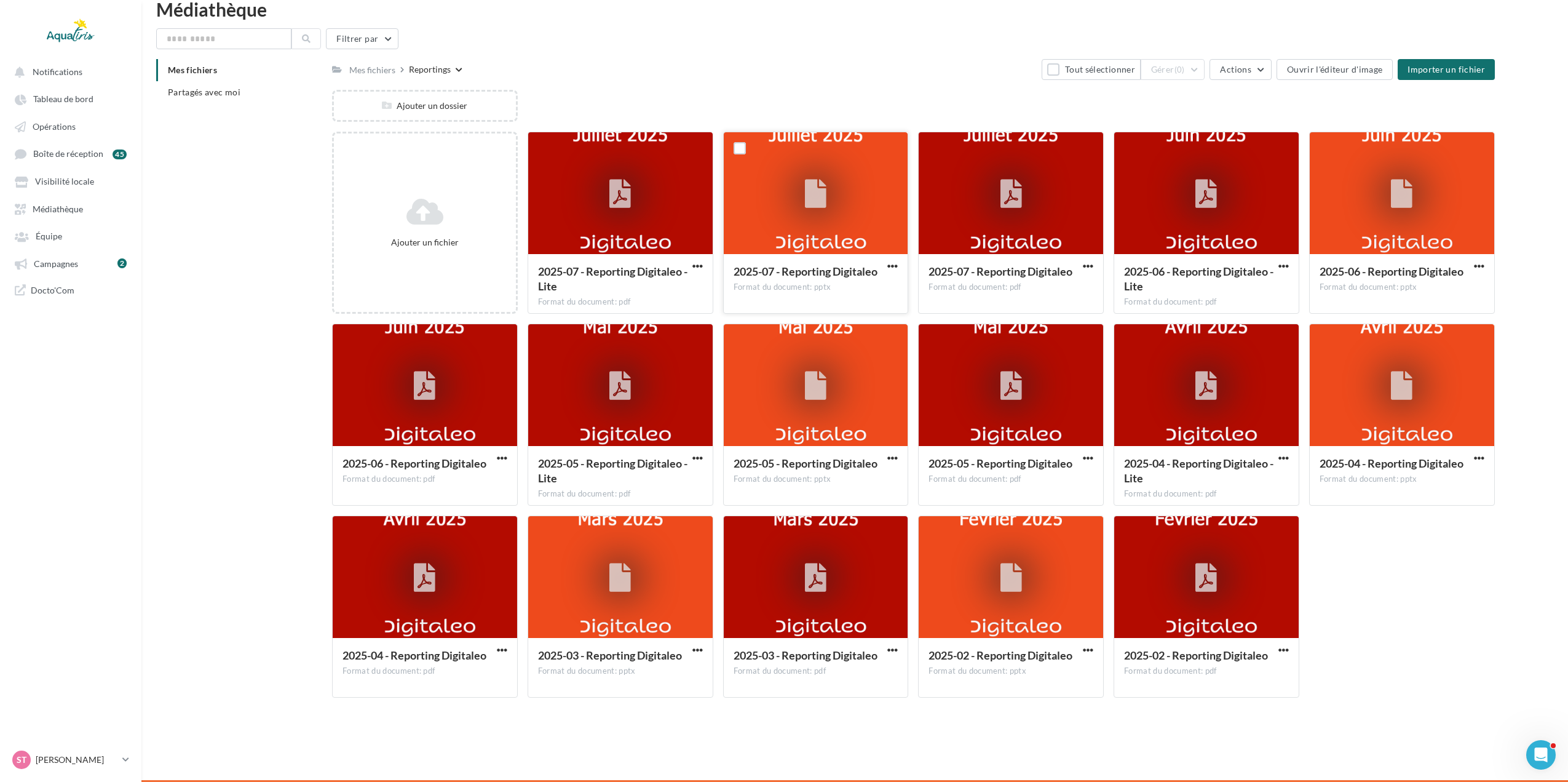
click at [843, 192] on div at bounding box center [816, 193] width 184 height 123
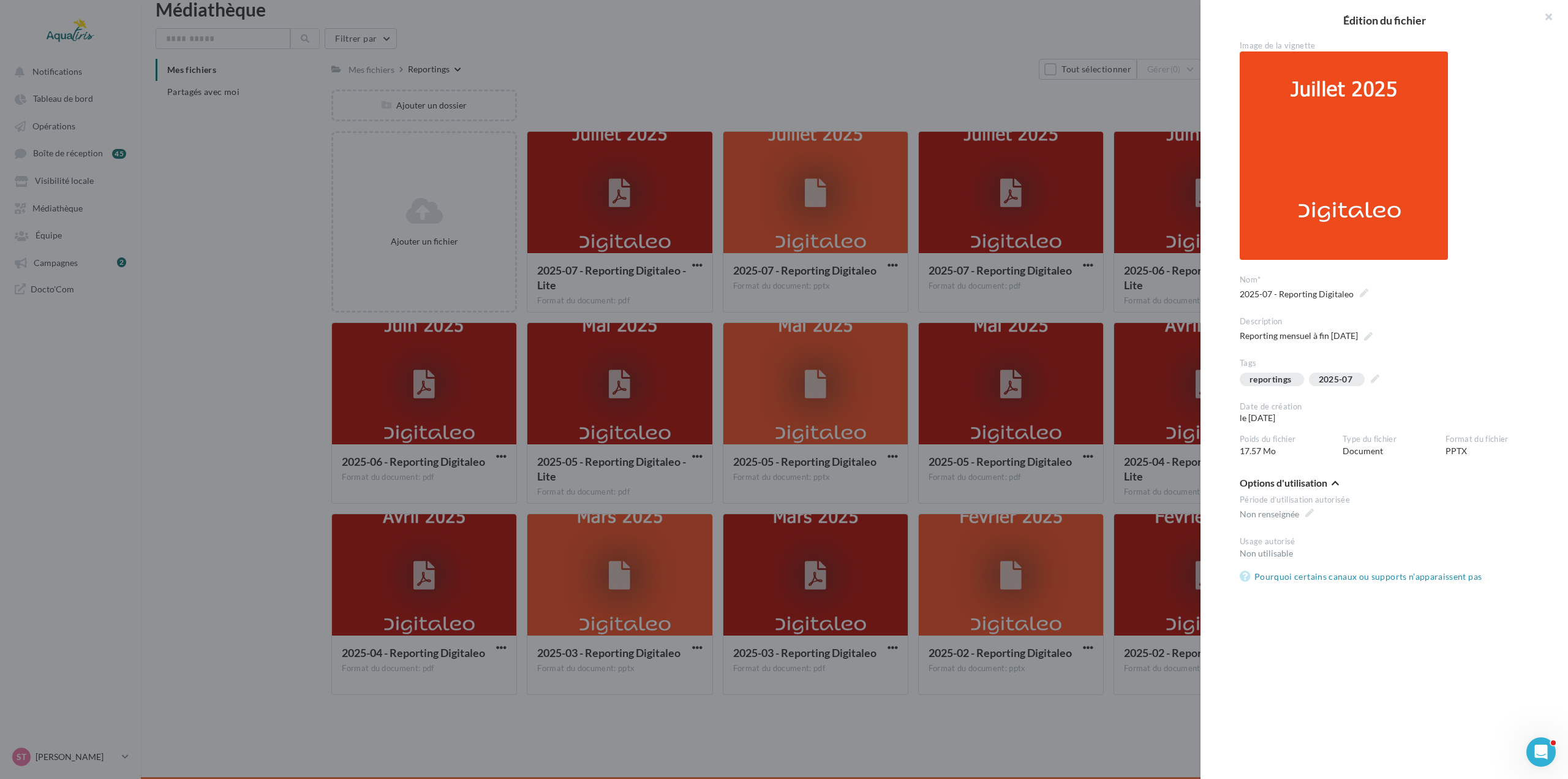
click at [1348, 163] on img at bounding box center [1344, 156] width 208 height 209
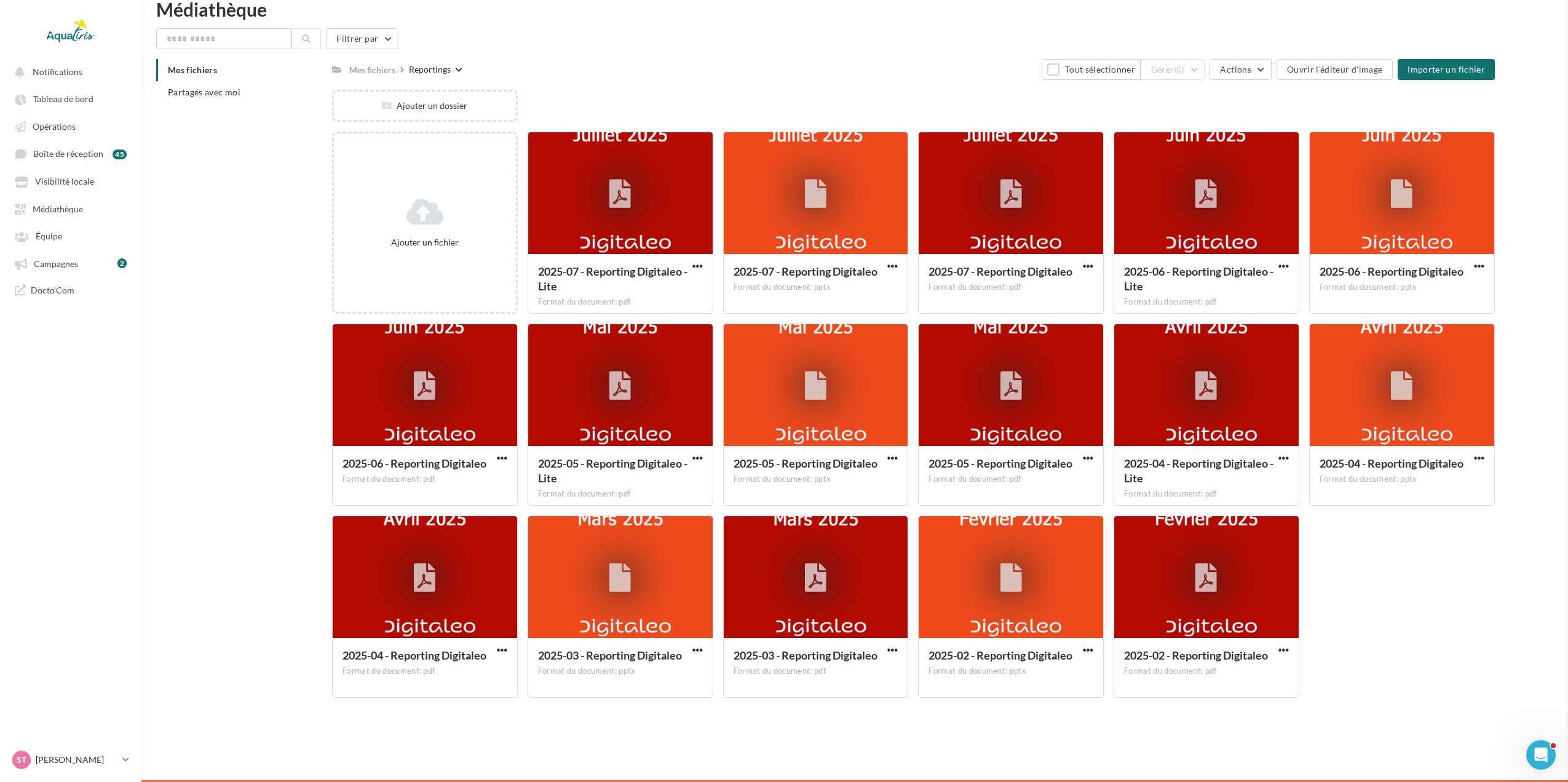
click at [886, 265] on button "button" at bounding box center [893, 267] width 16 height 12
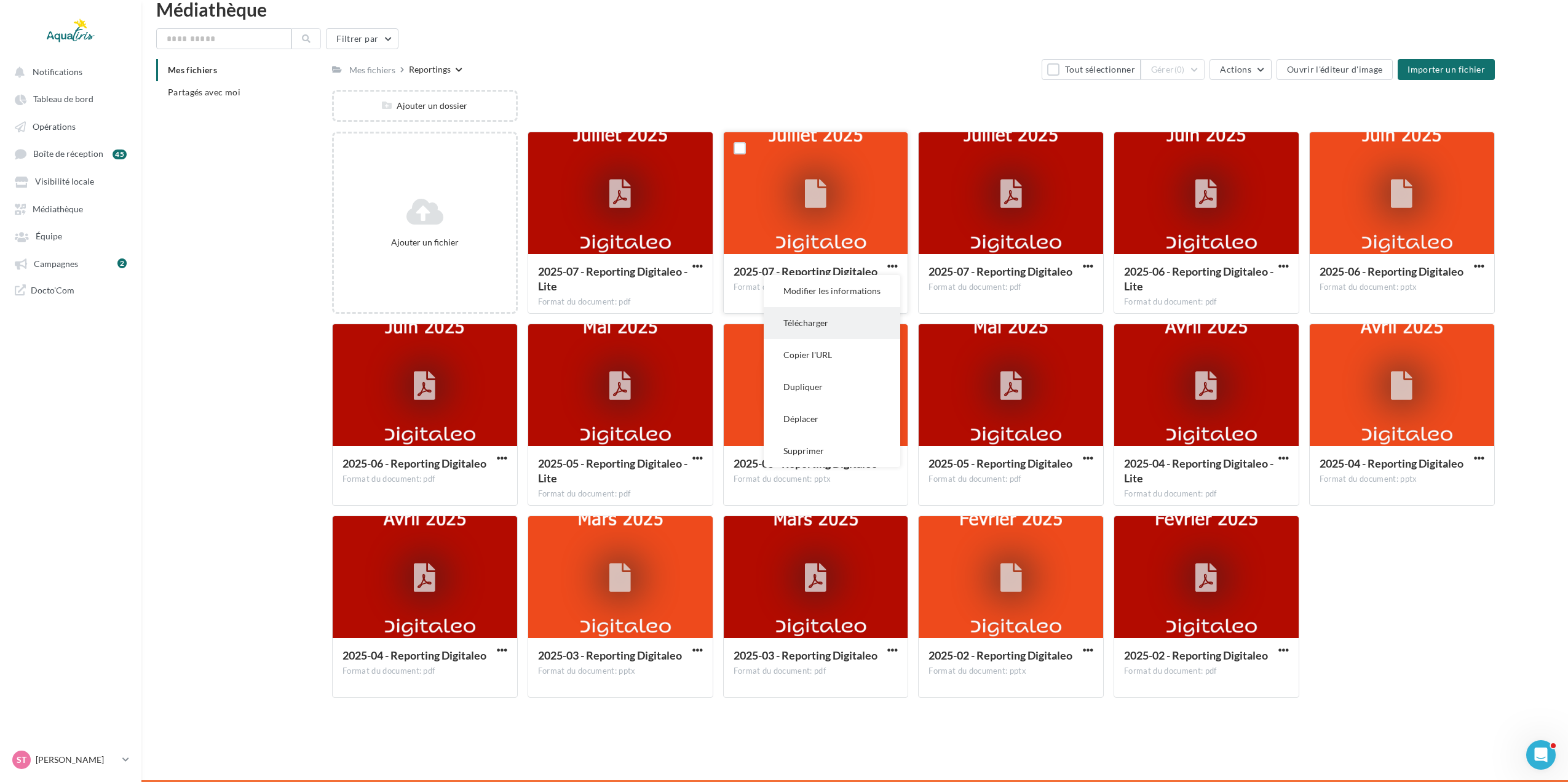
click at [836, 320] on button "Télécharger" at bounding box center [832, 323] width 137 height 32
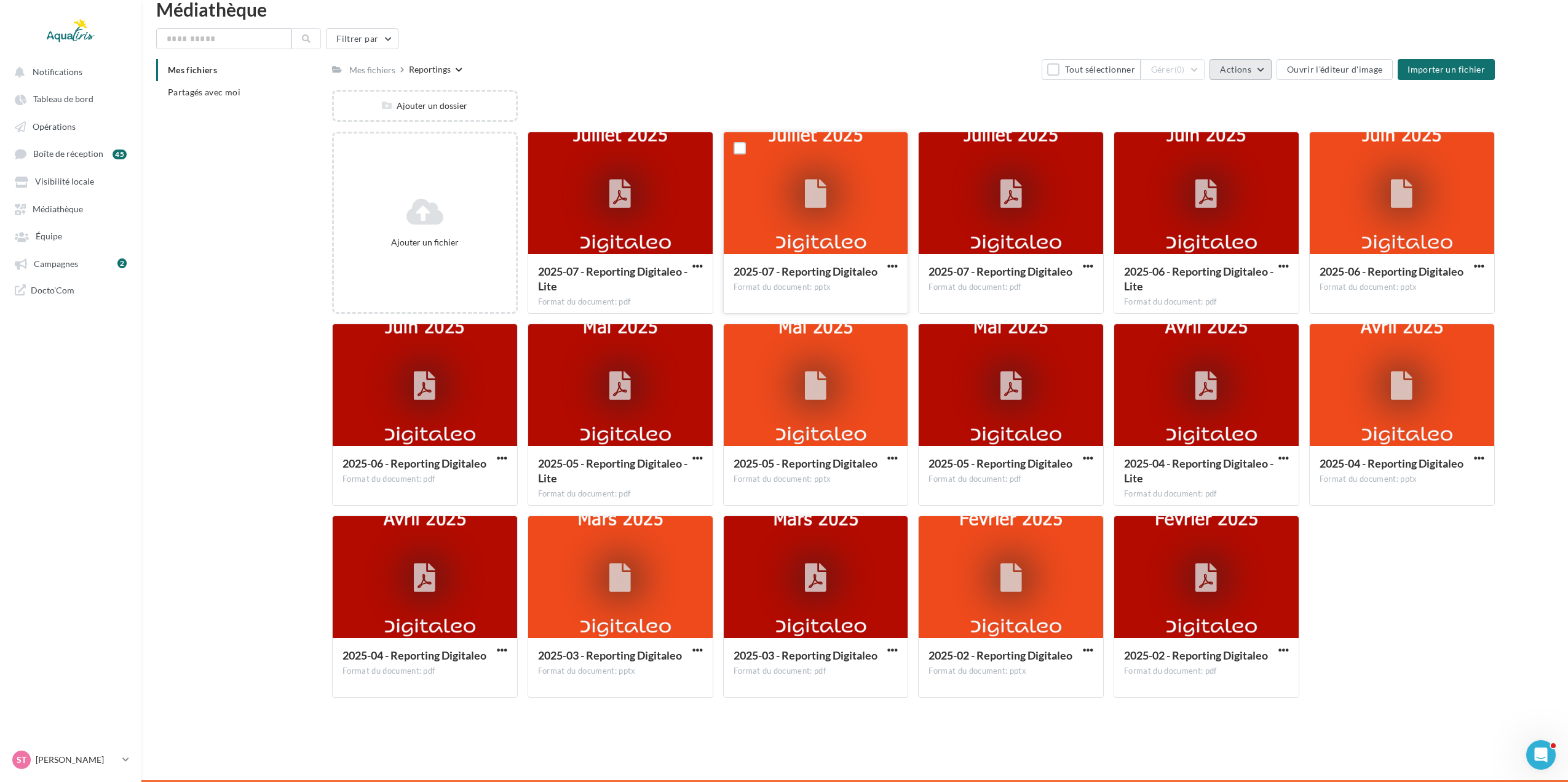
click at [1266, 73] on button "Actions" at bounding box center [1240, 70] width 62 height 21
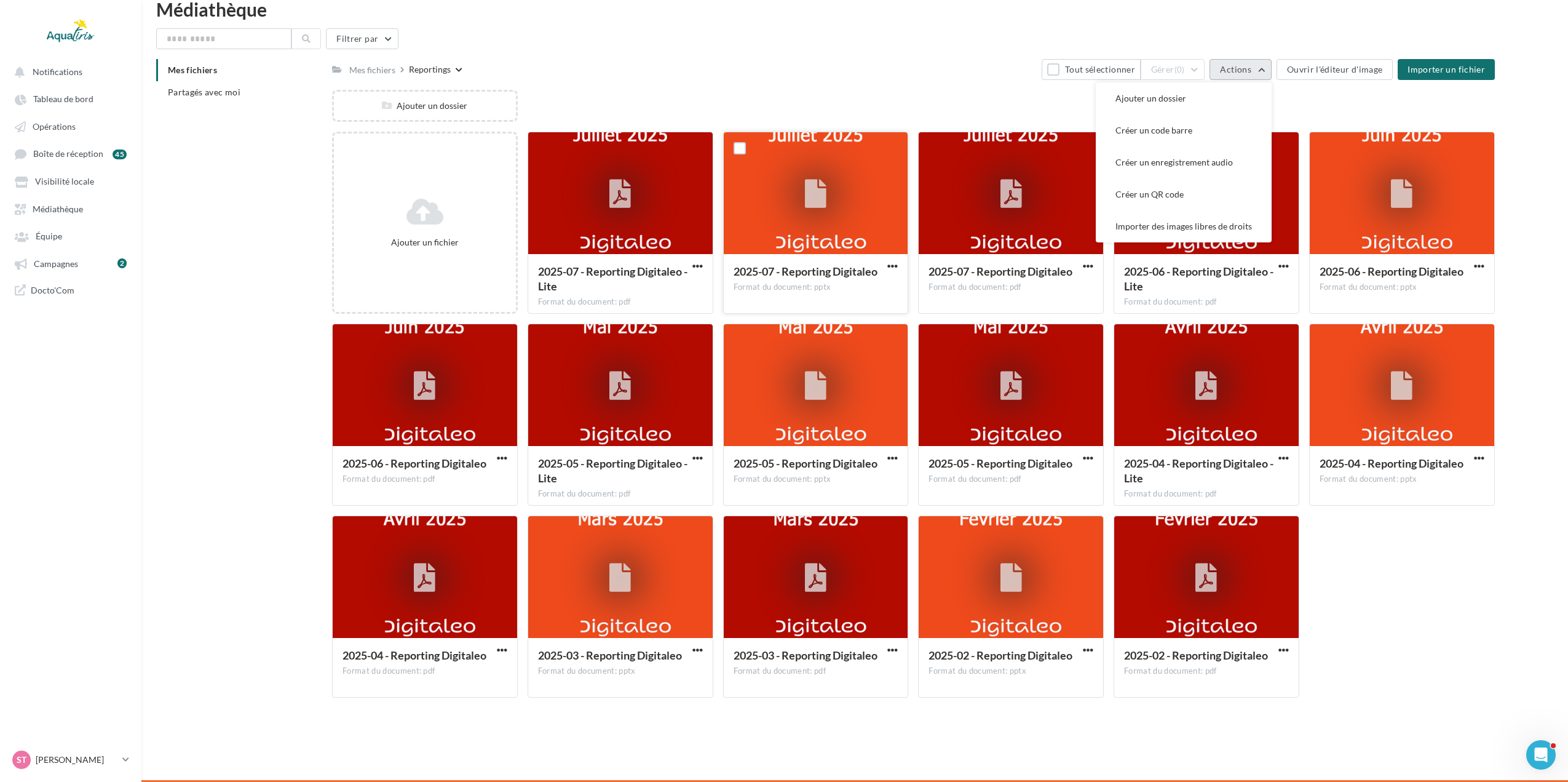
click at [1266, 73] on button "Actions" at bounding box center [1240, 70] width 62 height 21
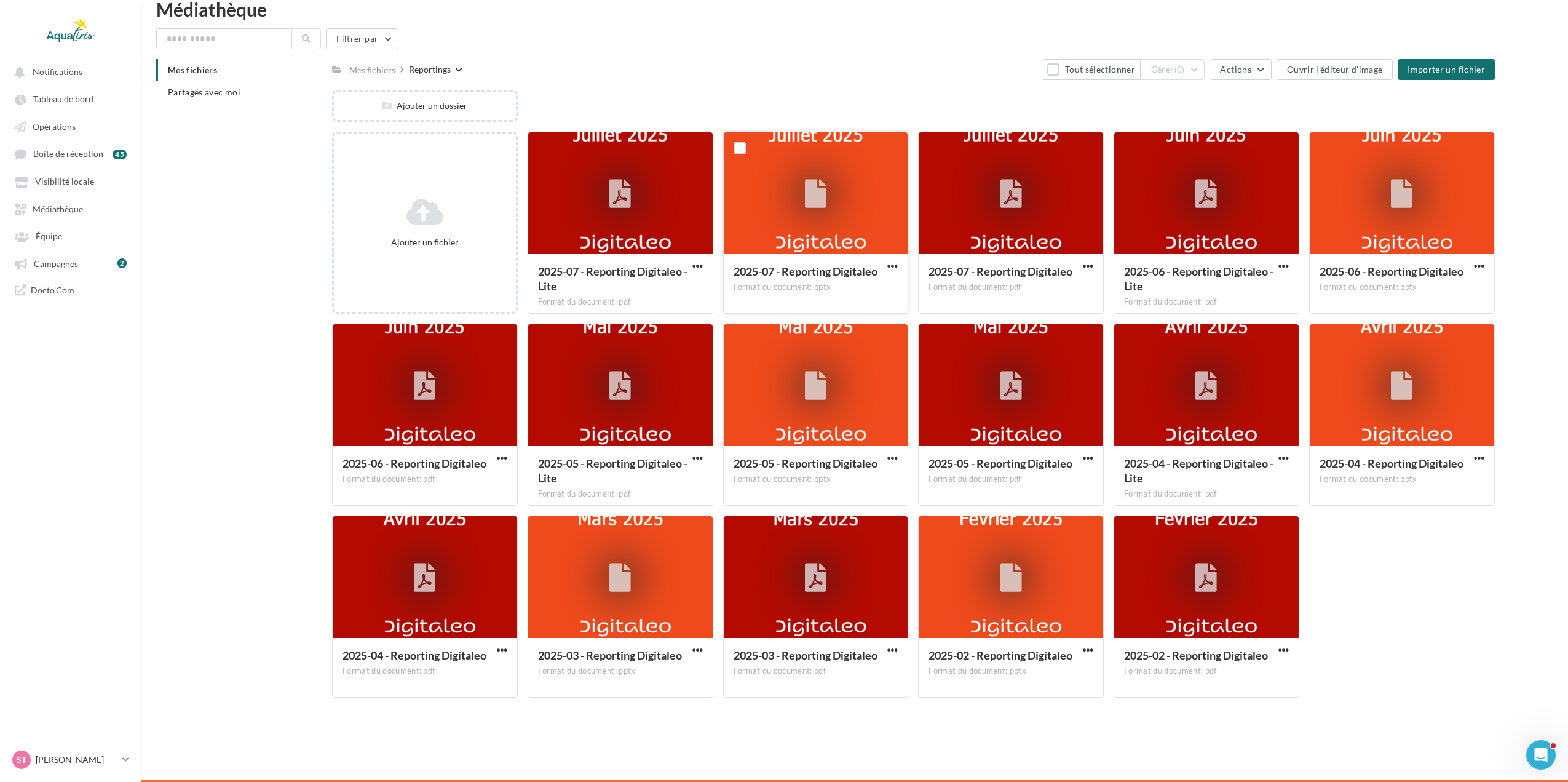
click at [446, 69] on div "Reportings" at bounding box center [430, 70] width 42 height 12
click at [459, 90] on button "Modifier les informations" at bounding box center [501, 97] width 184 height 32
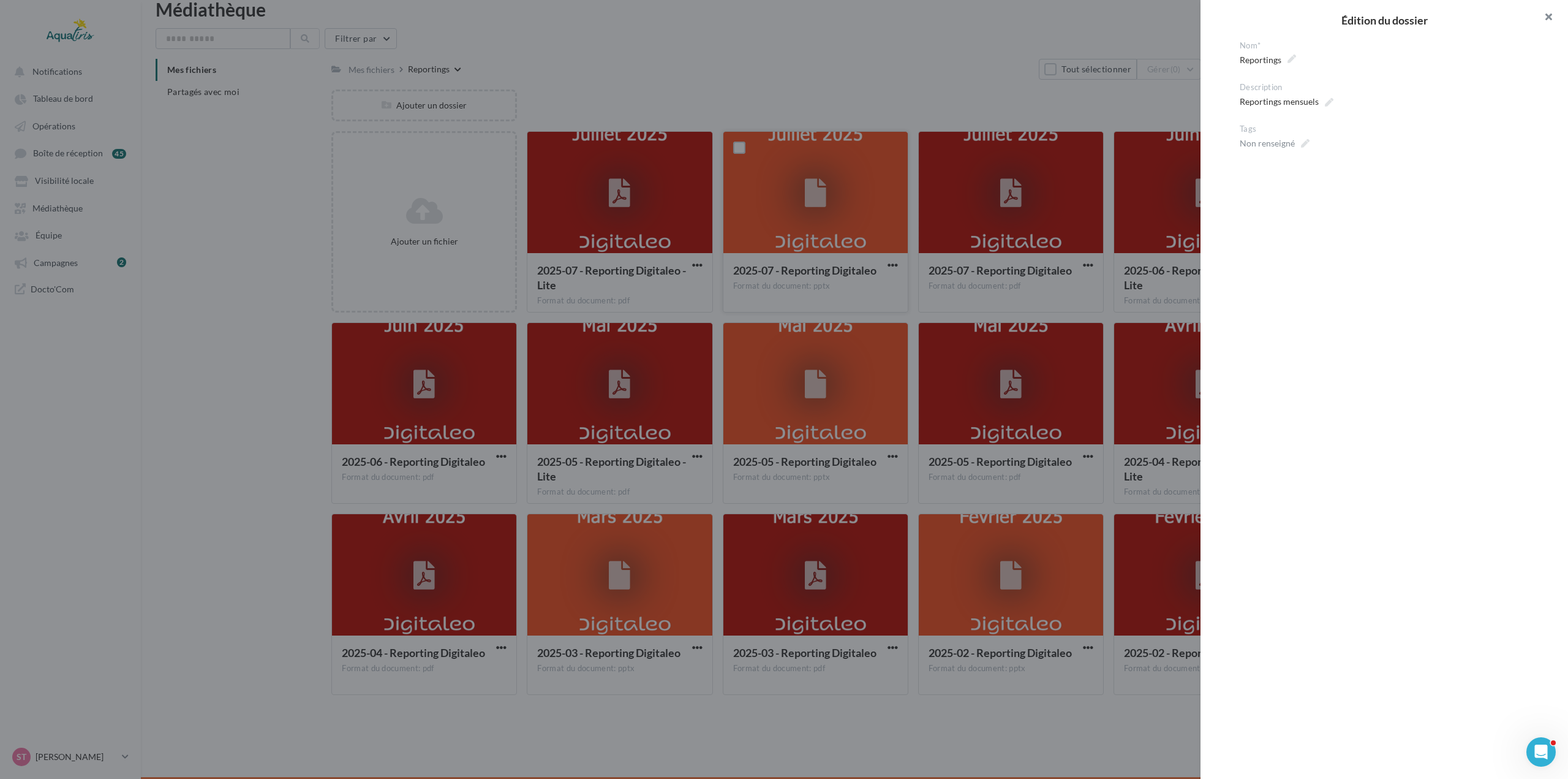
click at [1552, 18] on button "button" at bounding box center [1543, 18] width 49 height 37
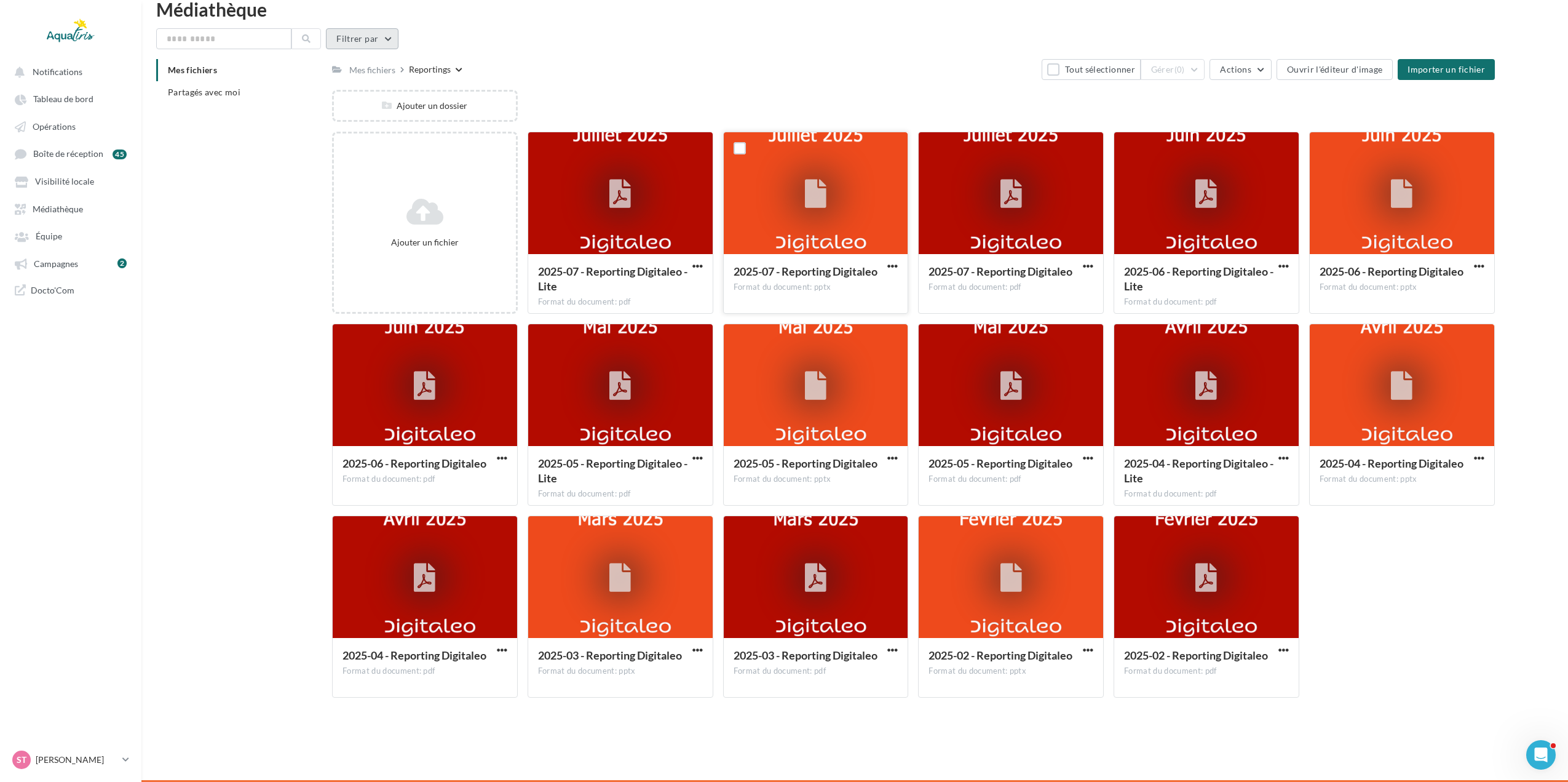
click at [364, 43] on button "Filtrer par" at bounding box center [362, 38] width 73 height 21
click at [348, 84] on button "Filtrer par type (6)" at bounding box center [278, 87] width 220 height 21
click at [548, 36] on div "Filtrer par Type Filtrer par type (6) Image Vidéo Audio Document Fichier compre…" at bounding box center [854, 38] width 1397 height 21
